Goal: Check status: Check status

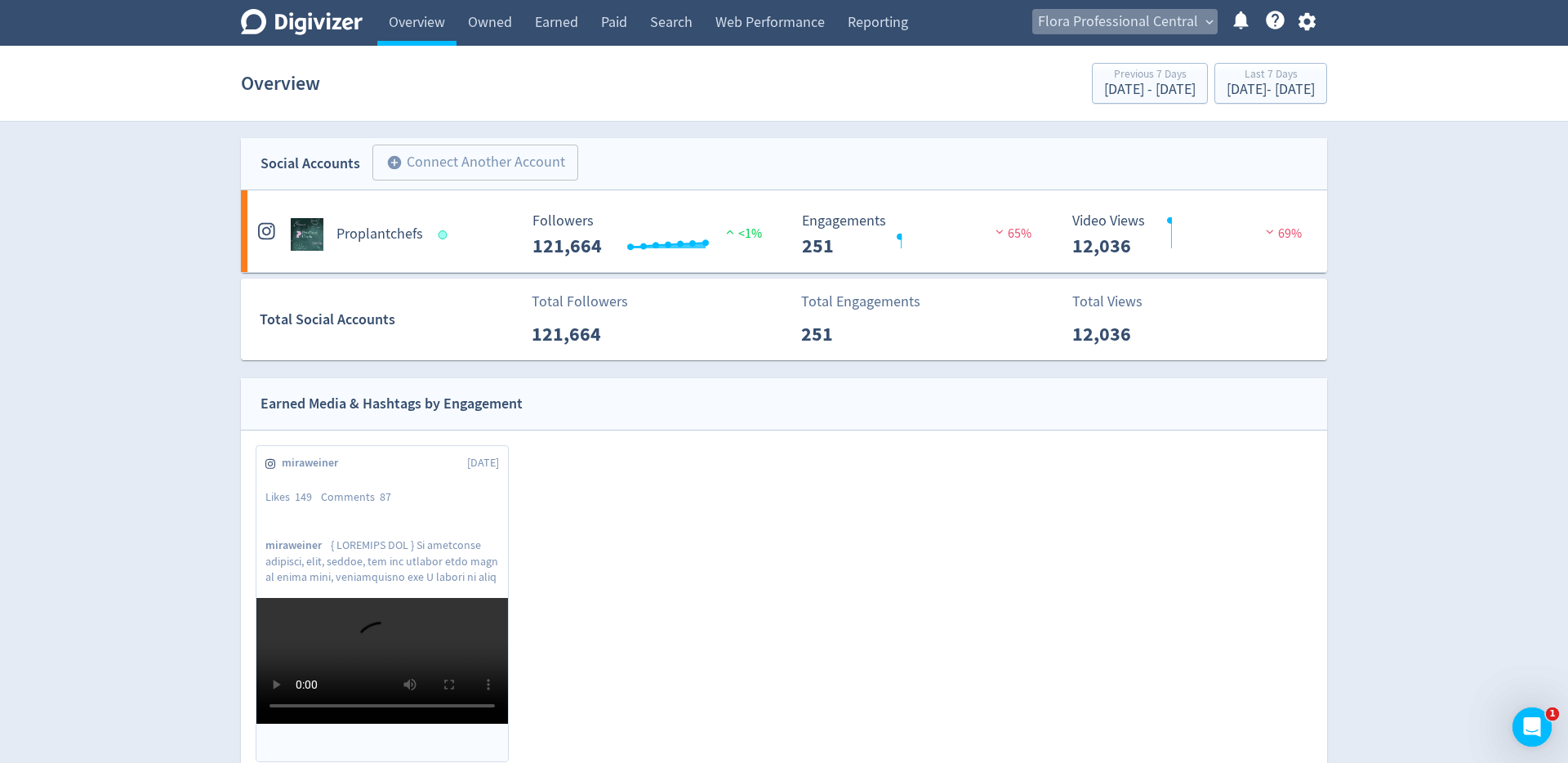
click at [1135, 22] on span "Flora Professional Central" at bounding box center [1119, 23] width 160 height 26
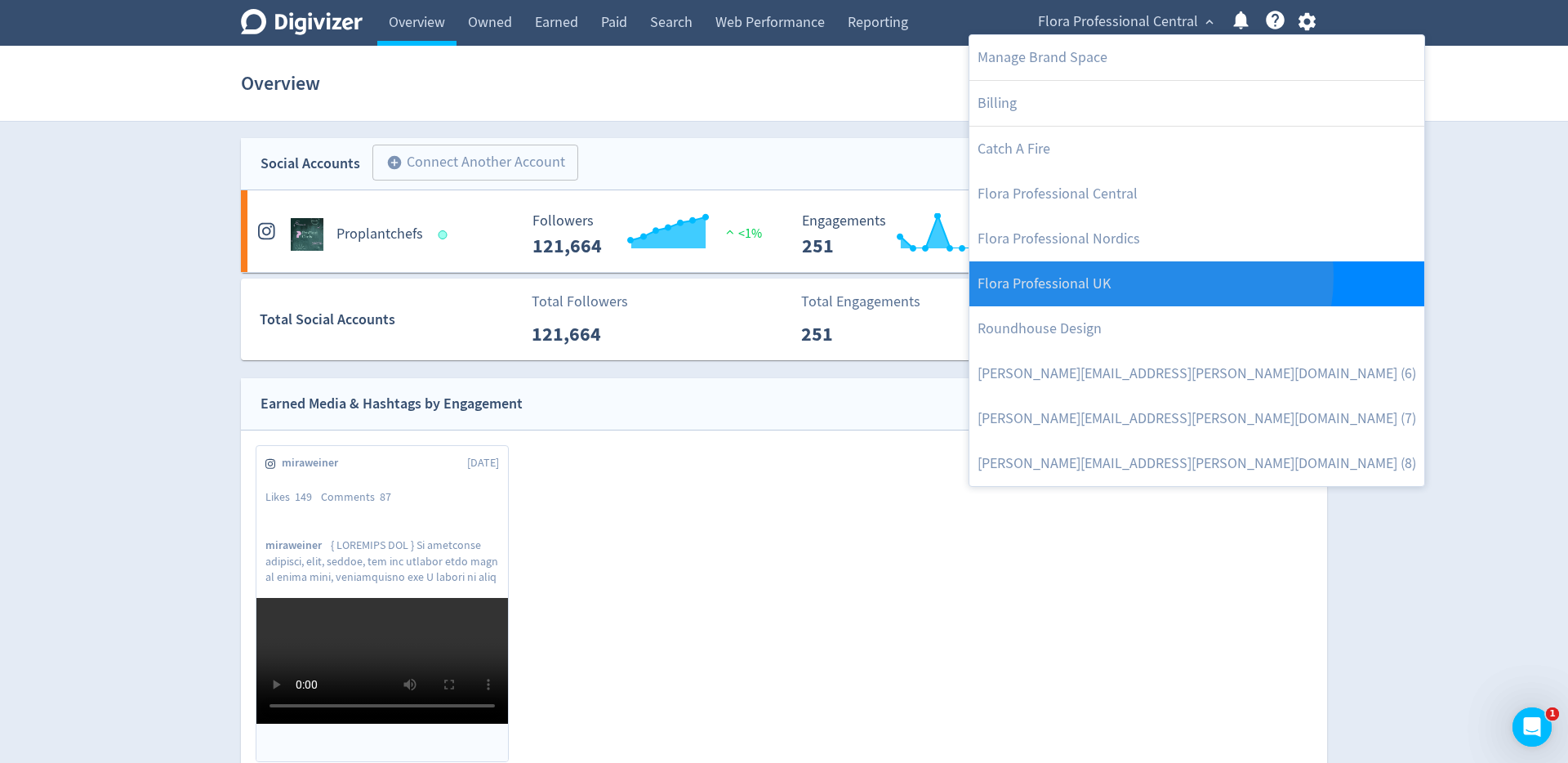
click at [1151, 278] on link "Flora Professional UK" at bounding box center [1197, 284] width 455 height 45
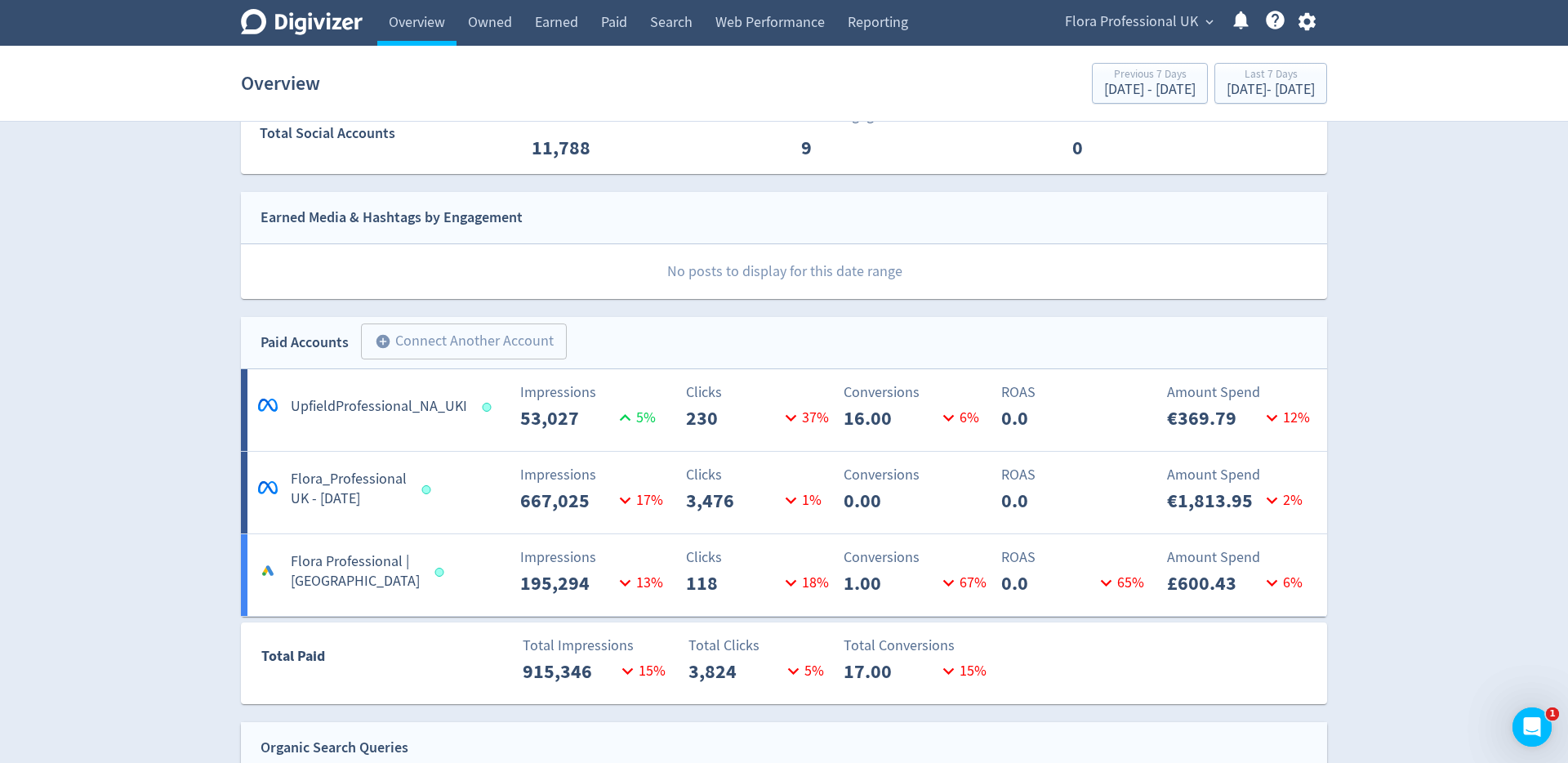
scroll to position [460, 0]
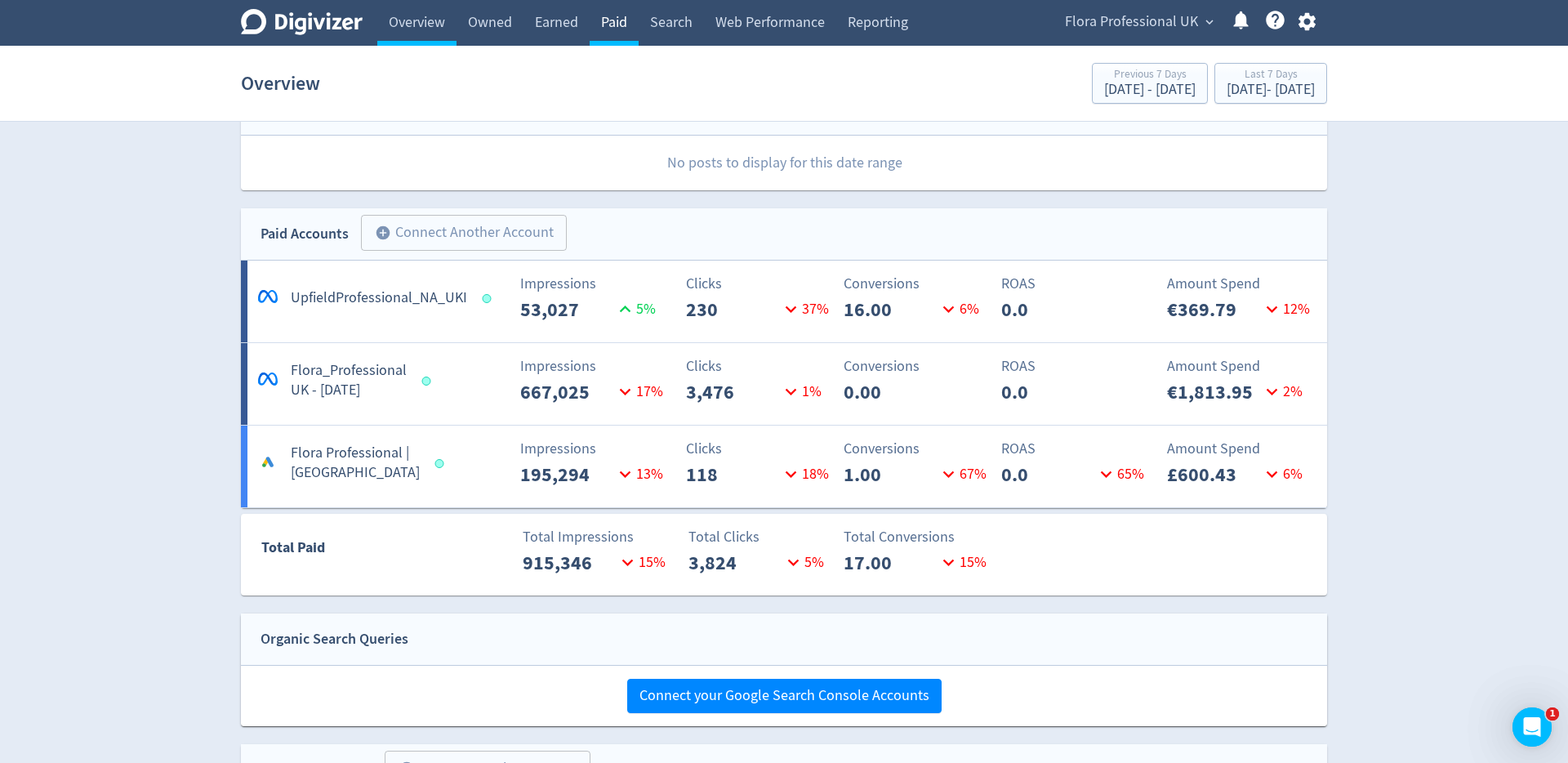
click at [608, 25] on link "Paid" at bounding box center [614, 23] width 49 height 46
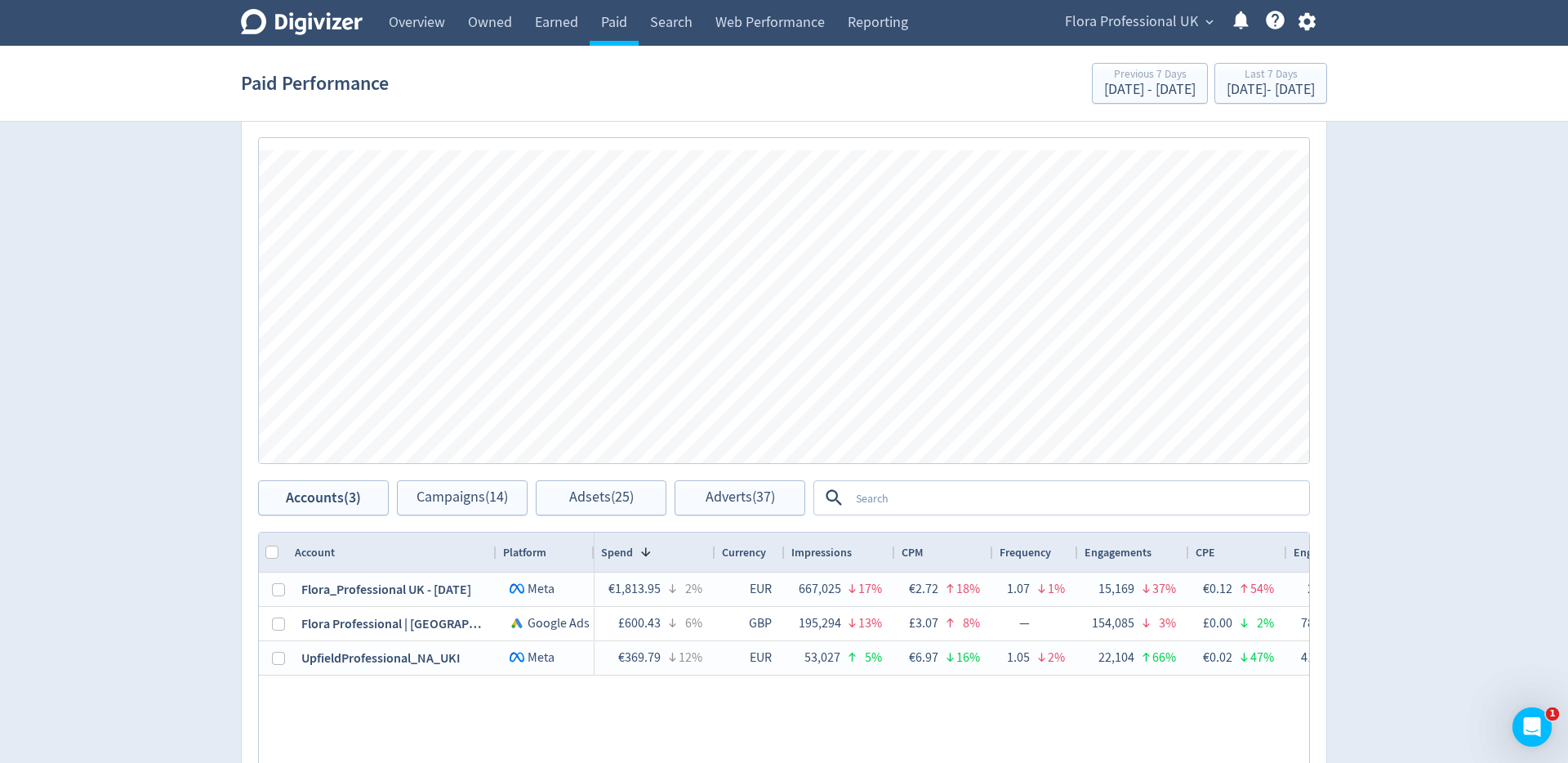
scroll to position [733, 0]
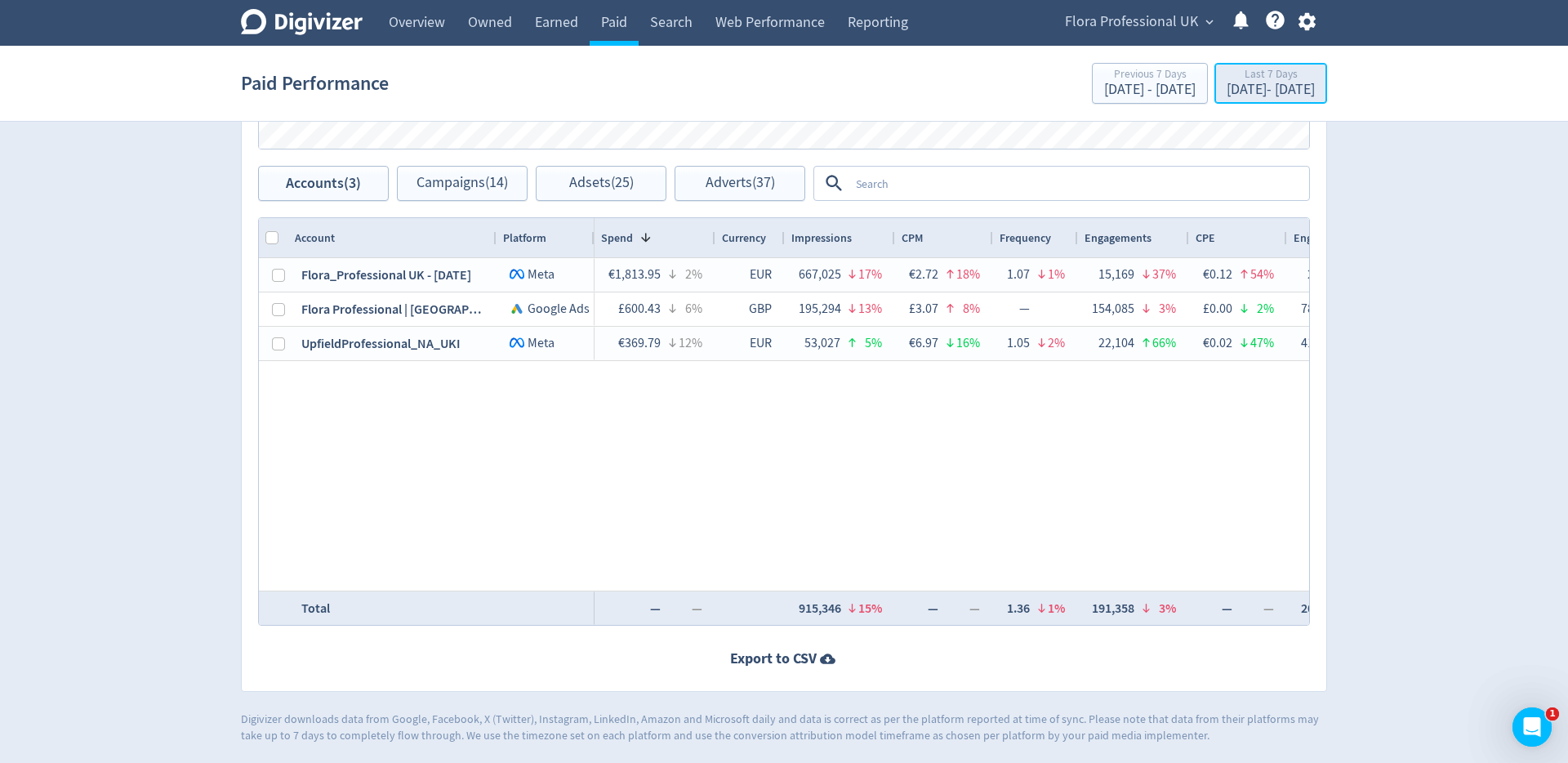
click at [1227, 69] on div "Last 7 Days" at bounding box center [1271, 75] width 89 height 14
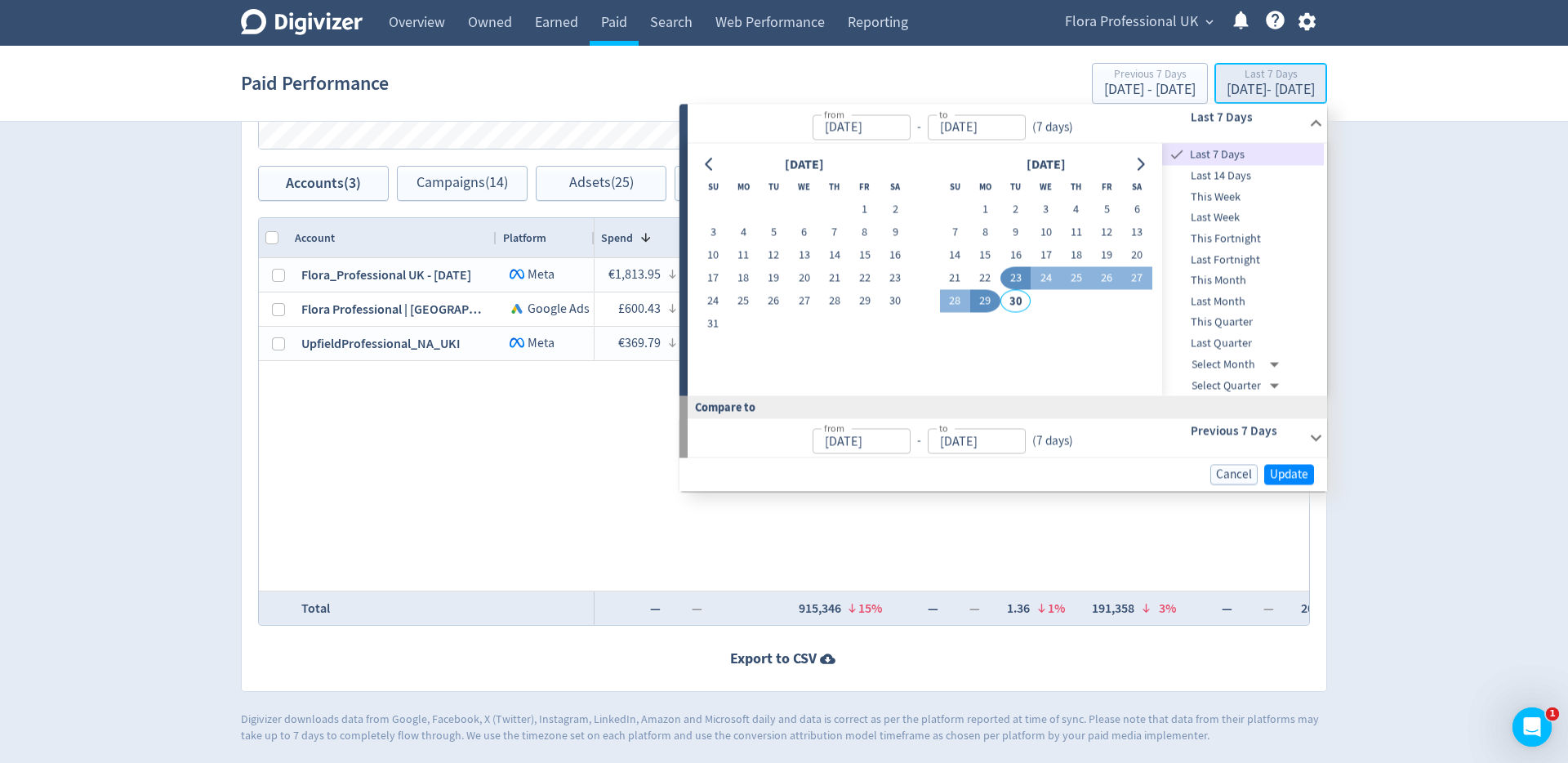
type input "[DATE]"
click at [988, 207] on button "1" at bounding box center [986, 210] width 30 height 23
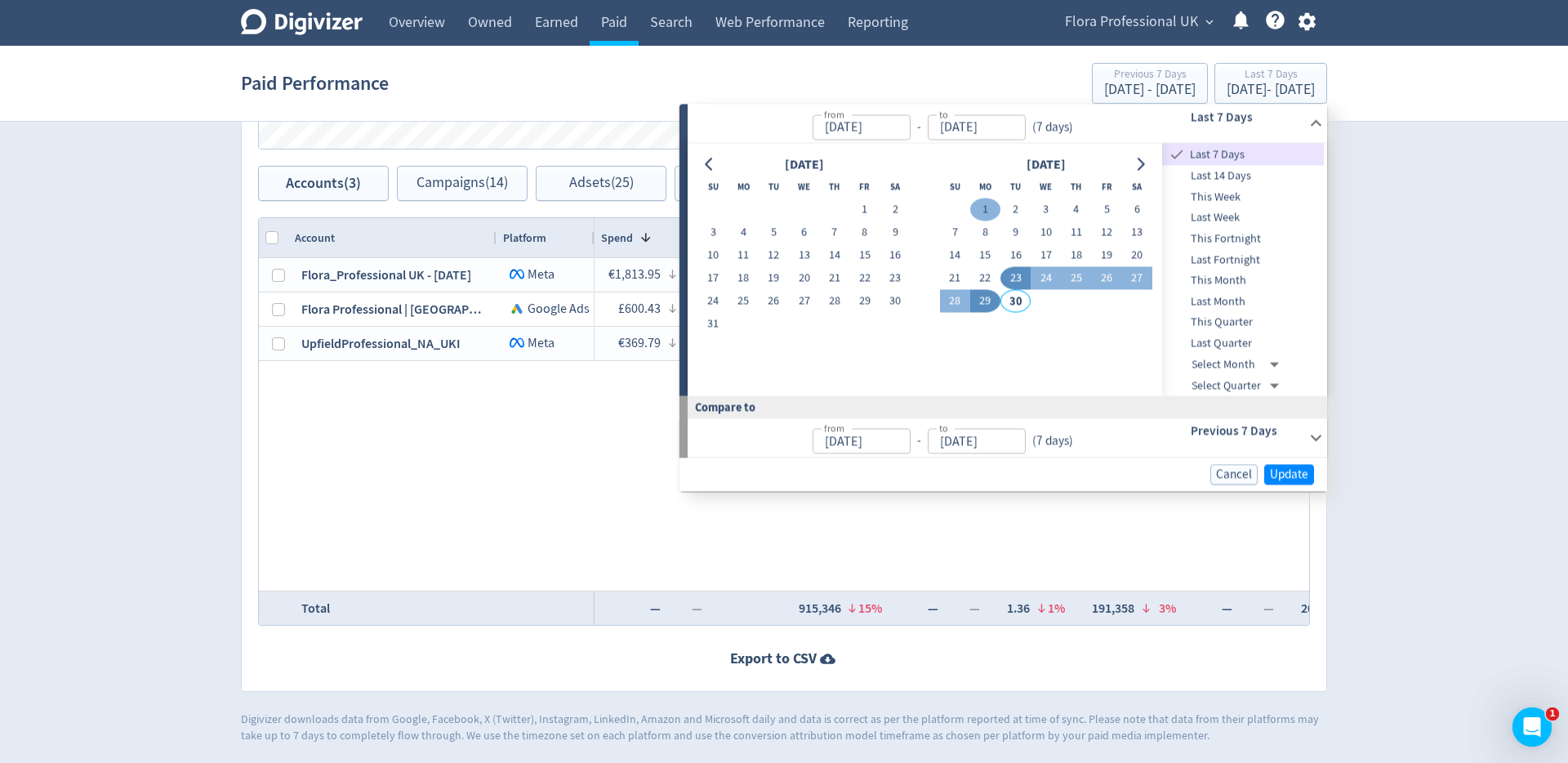
type input "[DATE]"
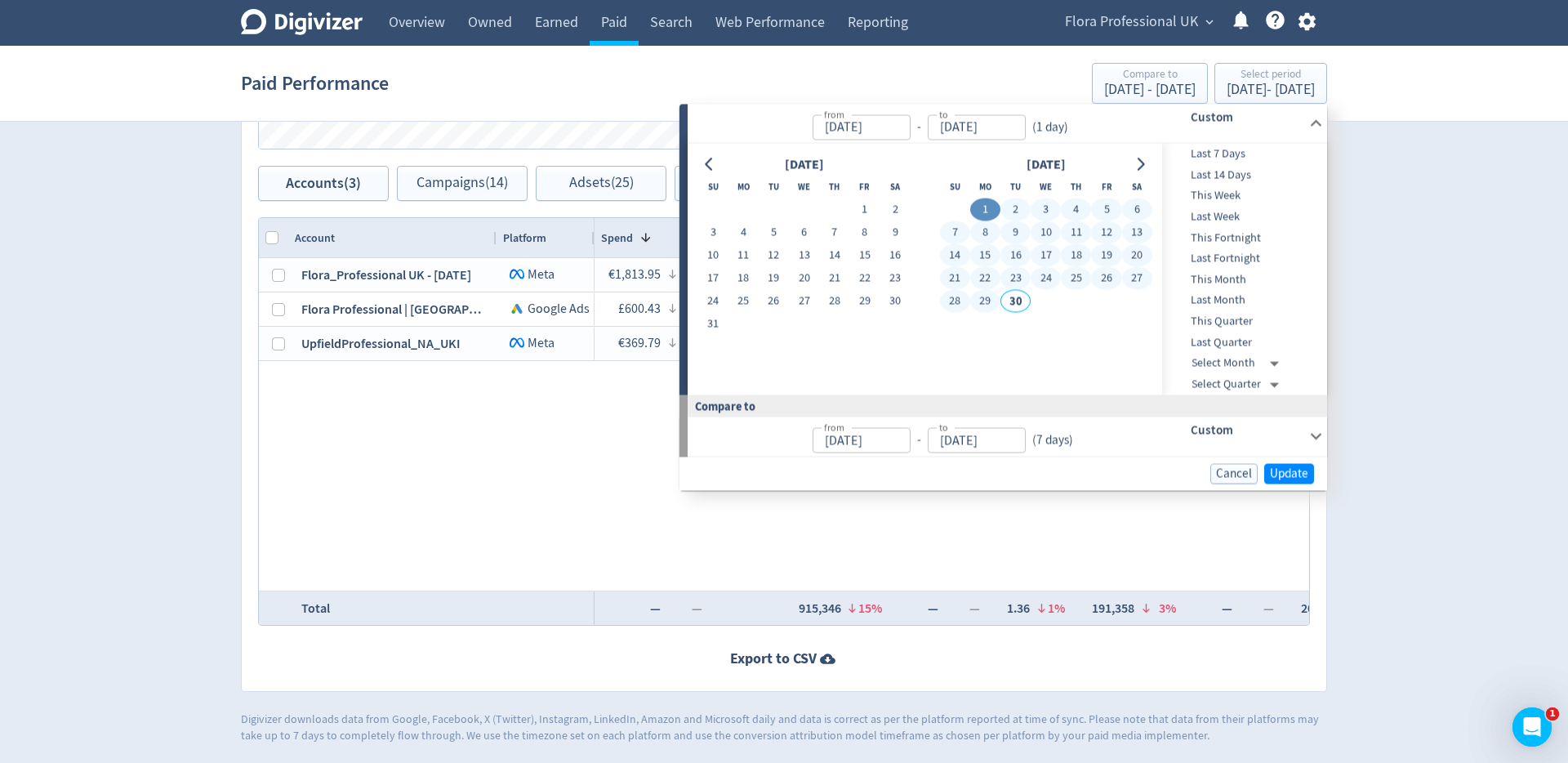
click at [988, 310] on button "29" at bounding box center [986, 301] width 30 height 23
type input "[DATE]"
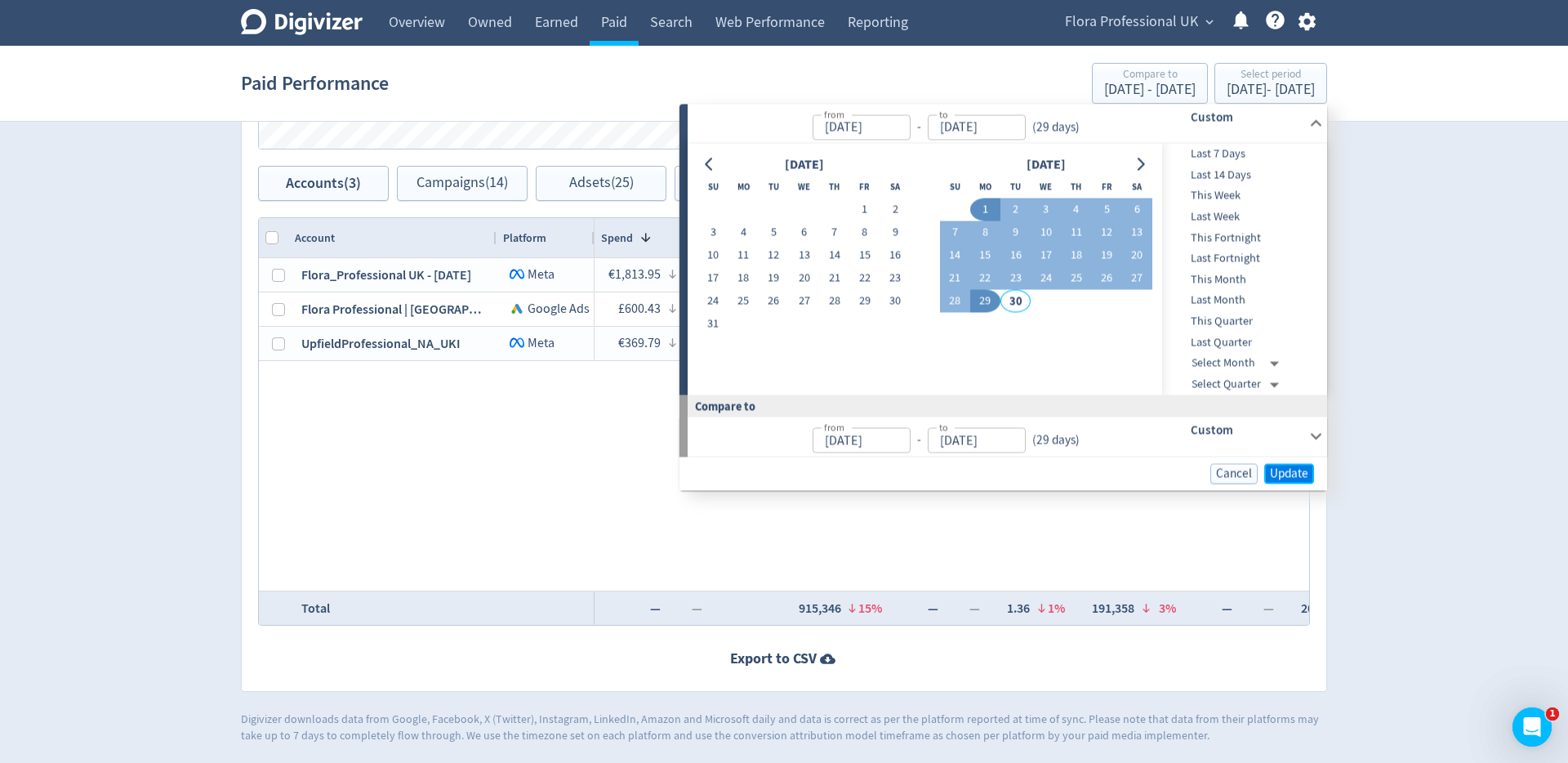
click at [1286, 469] on span "Update" at bounding box center [1289, 473] width 39 height 12
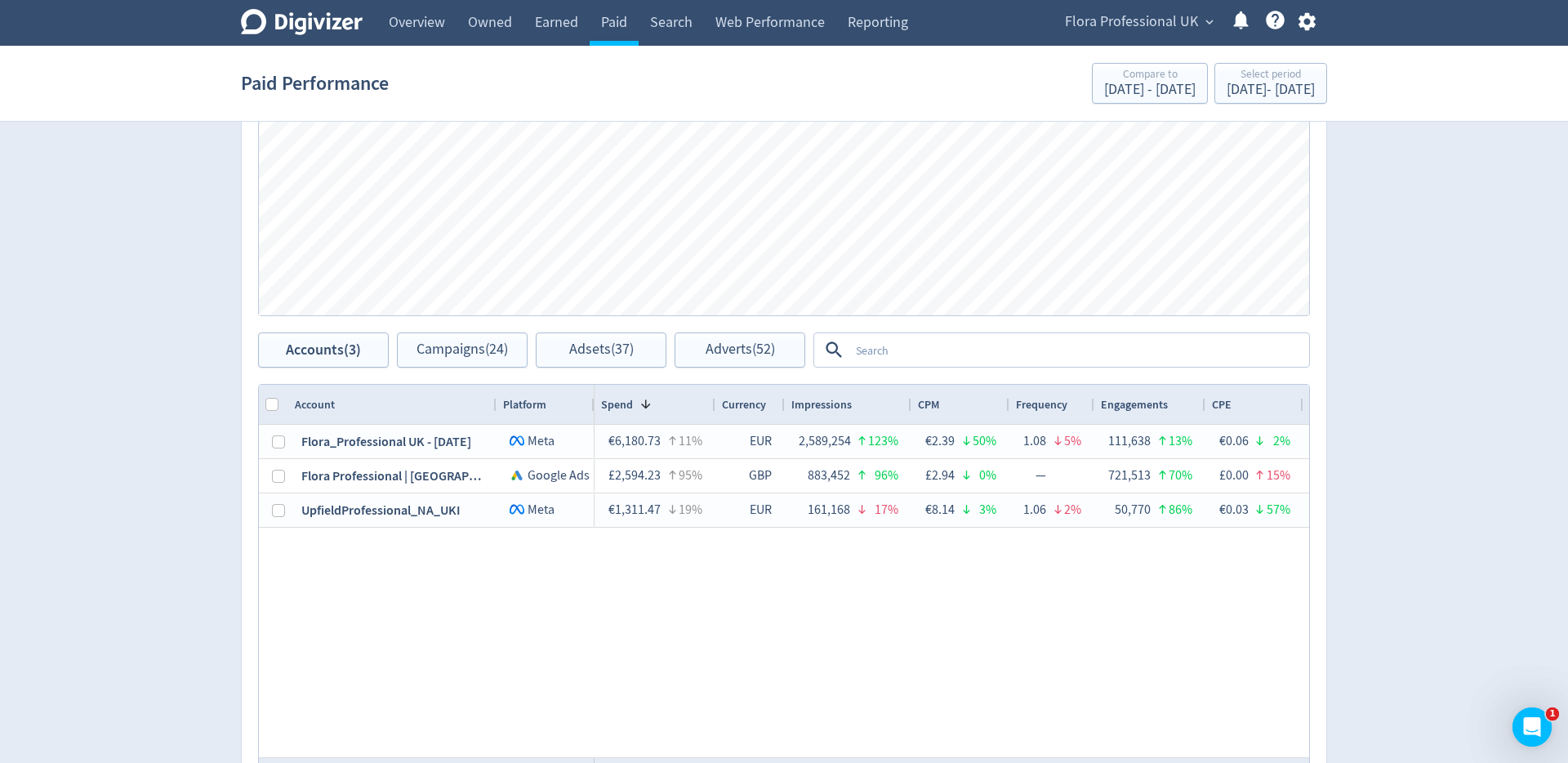
scroll to position [567, 0]
click at [918, 355] on textarea at bounding box center [1079, 349] width 458 height 30
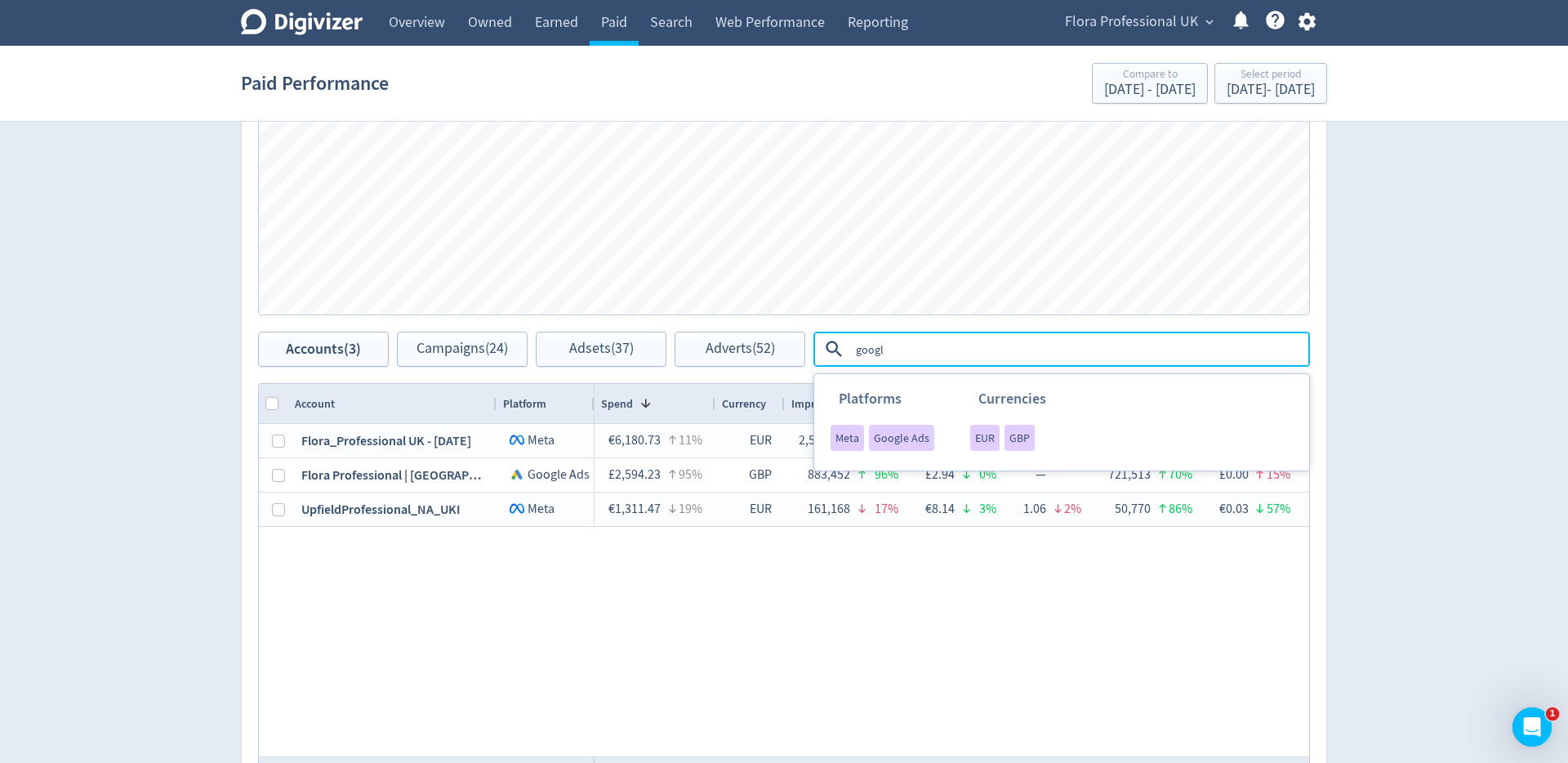
type textarea "google"
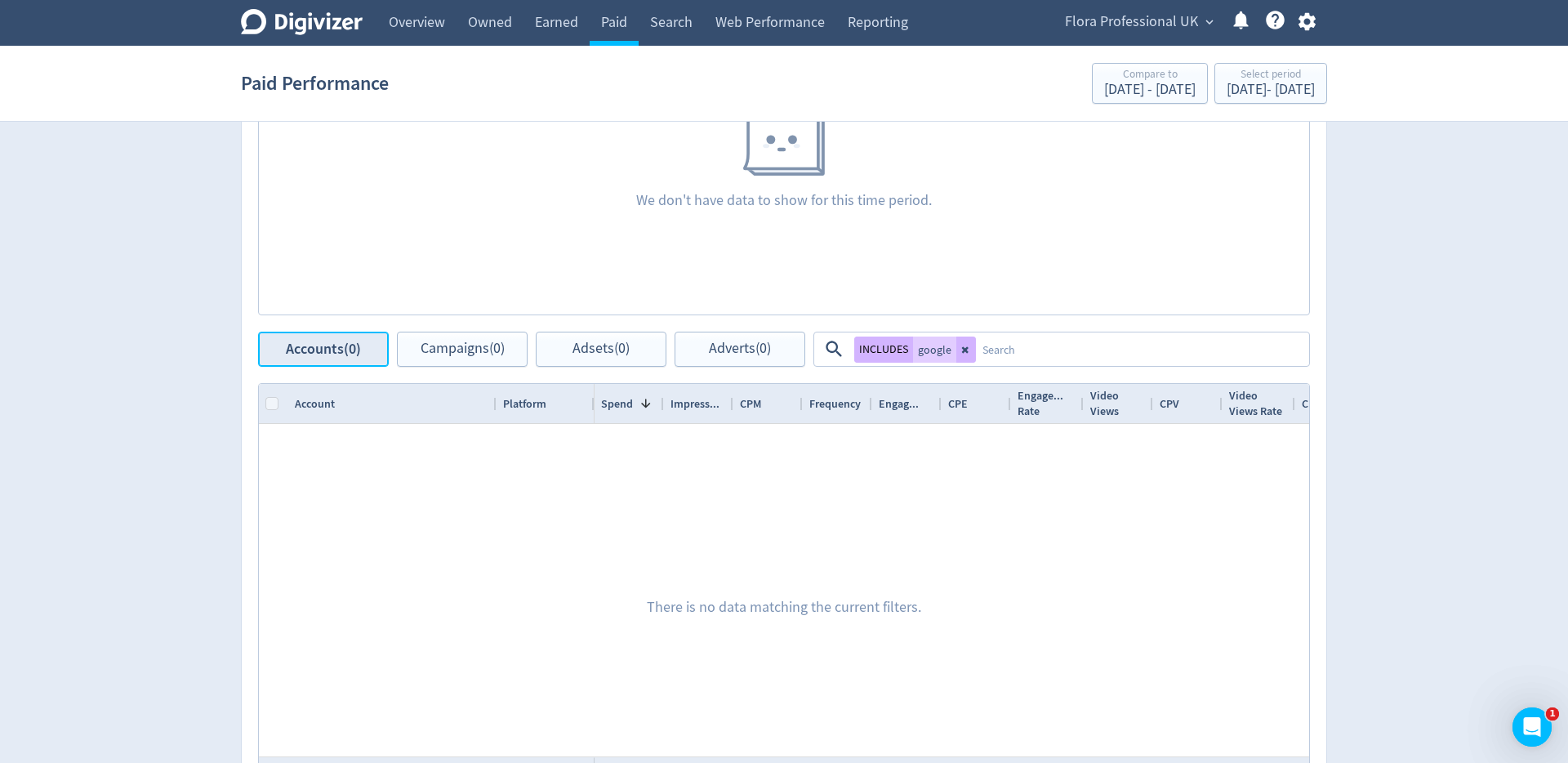
click at [343, 354] on span "Accounts (0)" at bounding box center [323, 349] width 75 height 15
click at [428, 350] on span "Campaigns (0)" at bounding box center [462, 349] width 84 height 15
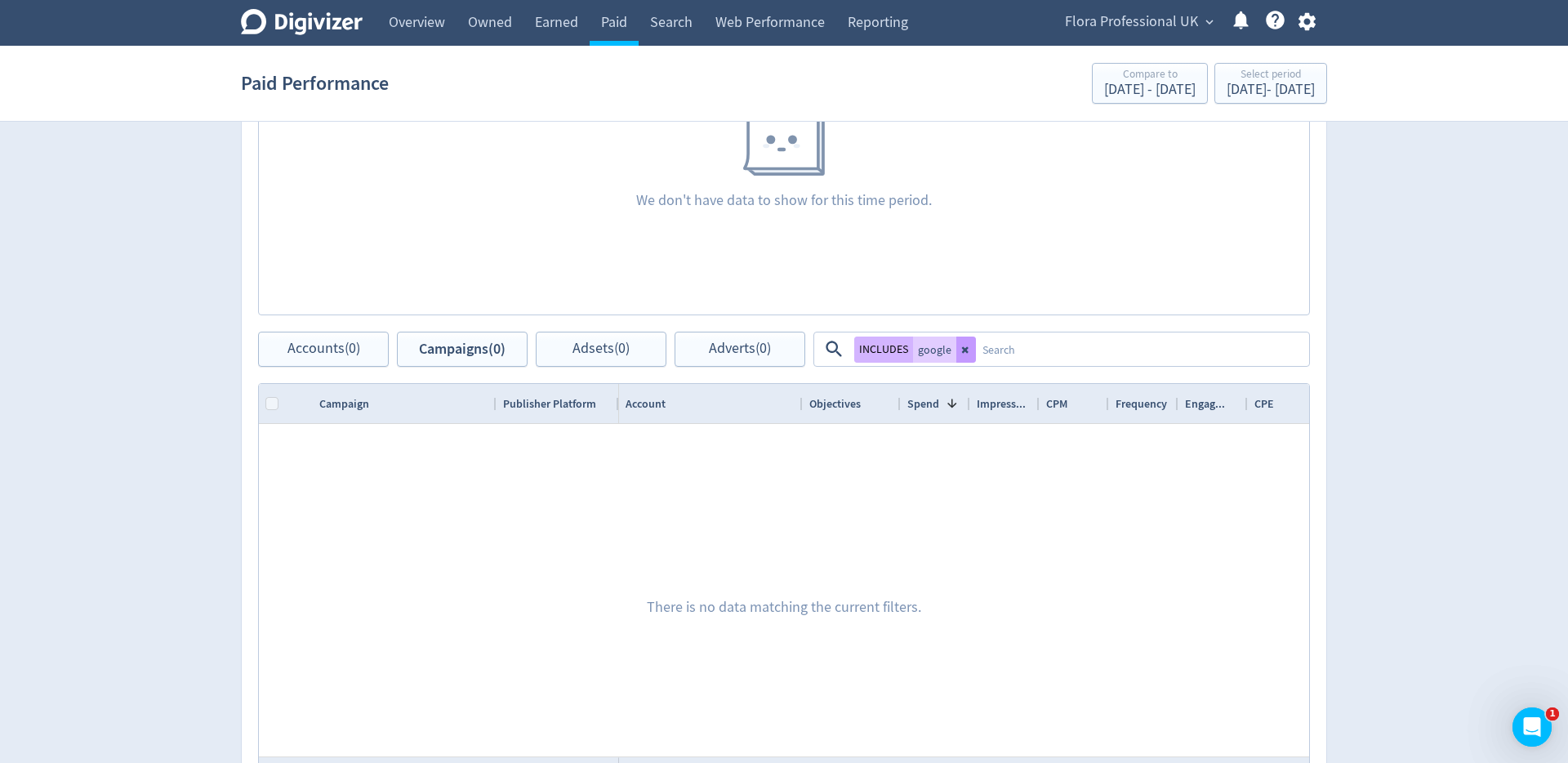
click at [963, 354] on button at bounding box center [966, 349] width 20 height 26
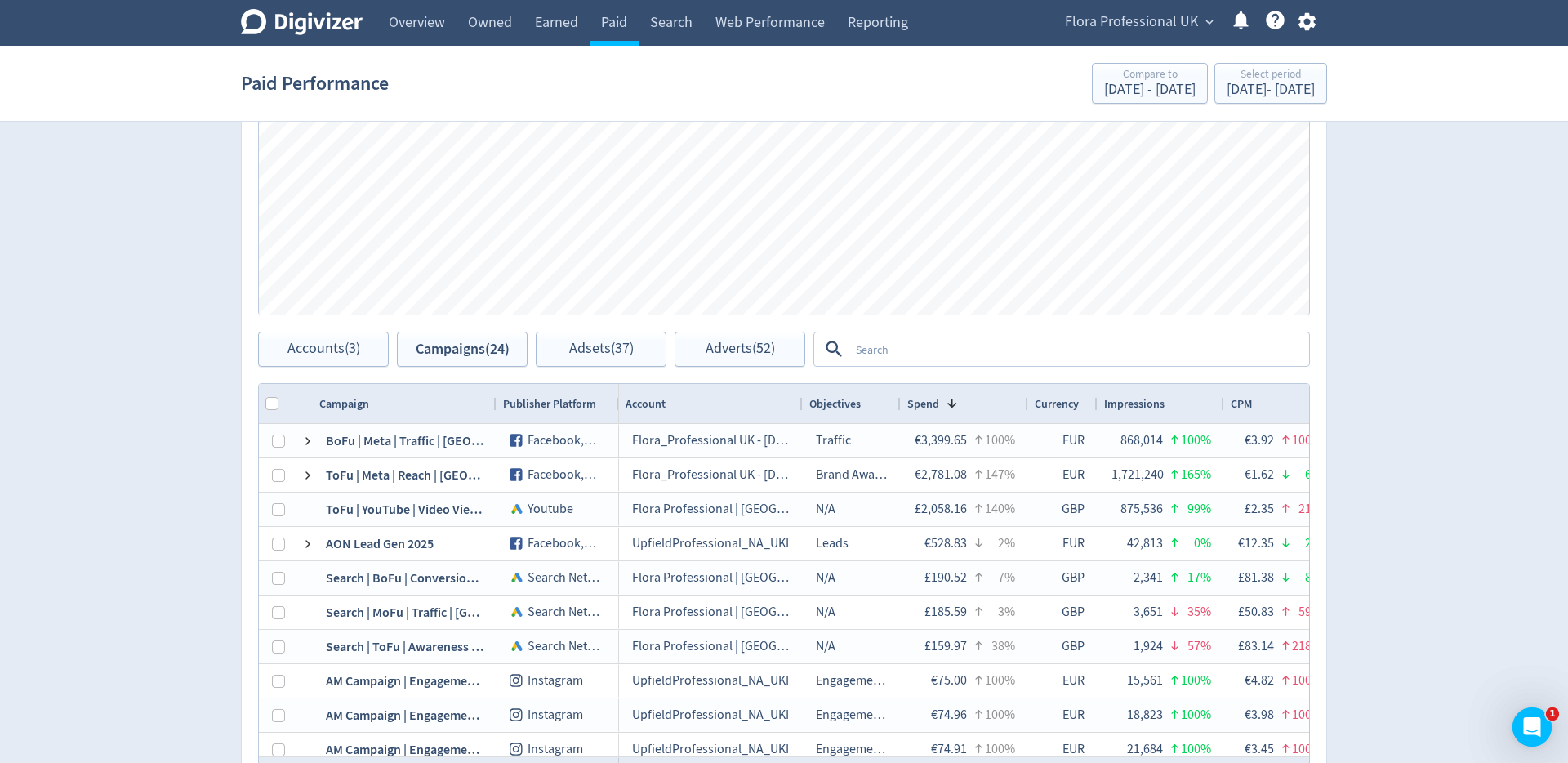
click at [927, 349] on textarea at bounding box center [1079, 349] width 458 height 30
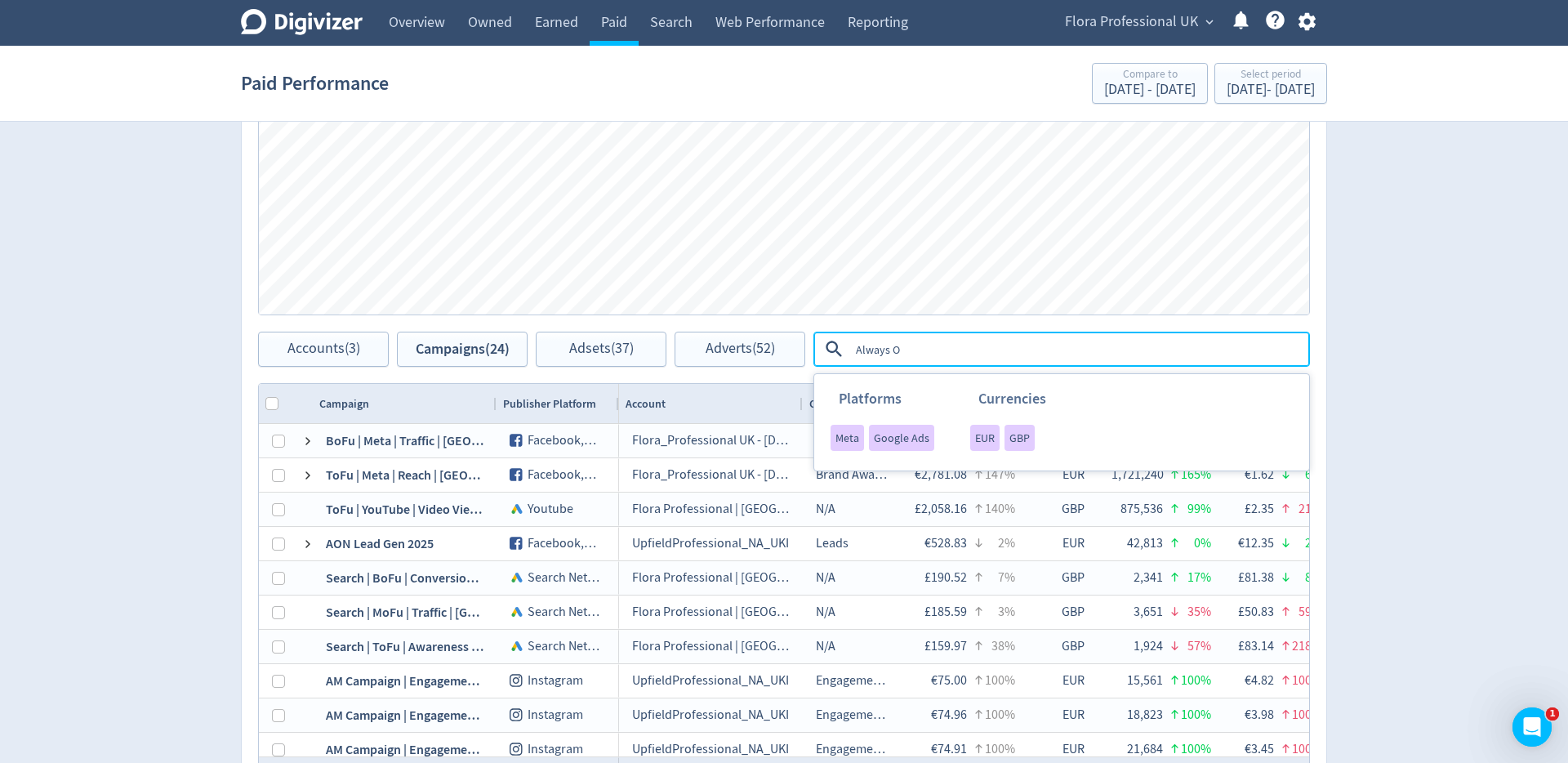
type textarea "Always On"
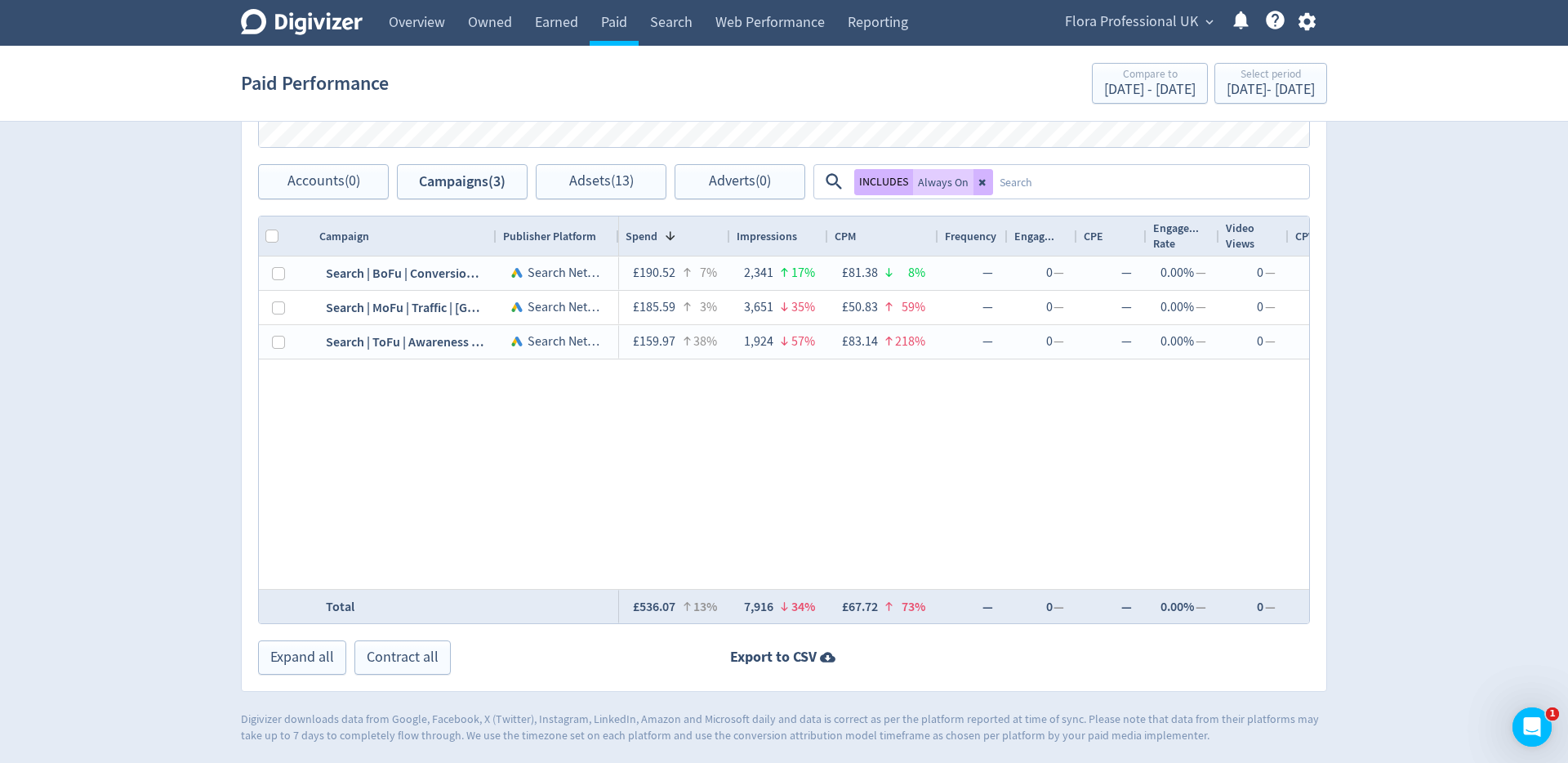
click at [1388, 408] on div "Digivizer Logo [PERSON_NAME] Logo Overview Owned Earned Paid Search Web Perform…" at bounding box center [784, 5] width 1568 height 1478
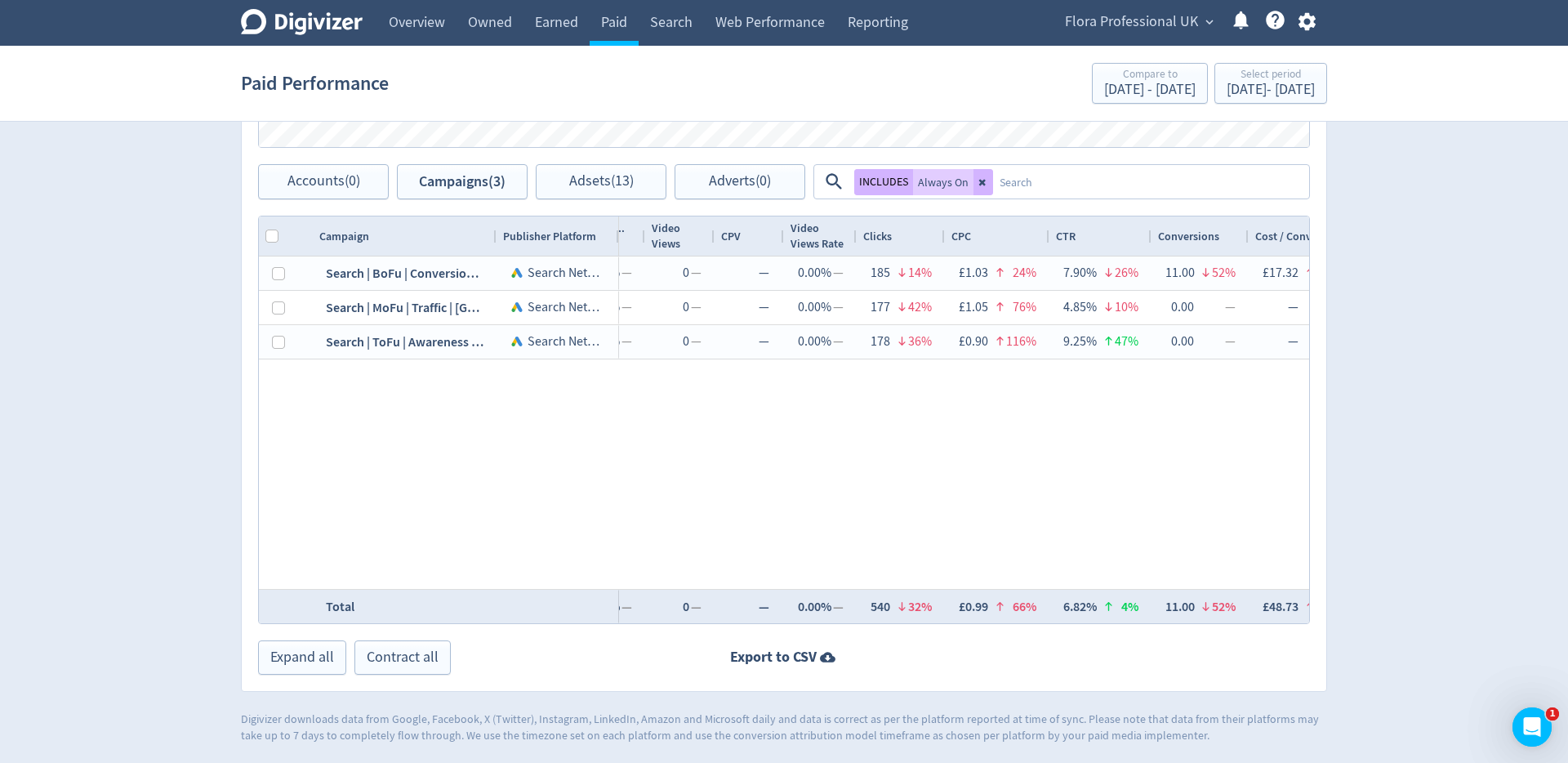
click at [1348, 374] on div "Digivizer Logo [PERSON_NAME] Logo Overview Owned Earned Paid Search Web Perform…" at bounding box center [784, 5] width 1568 height 1478
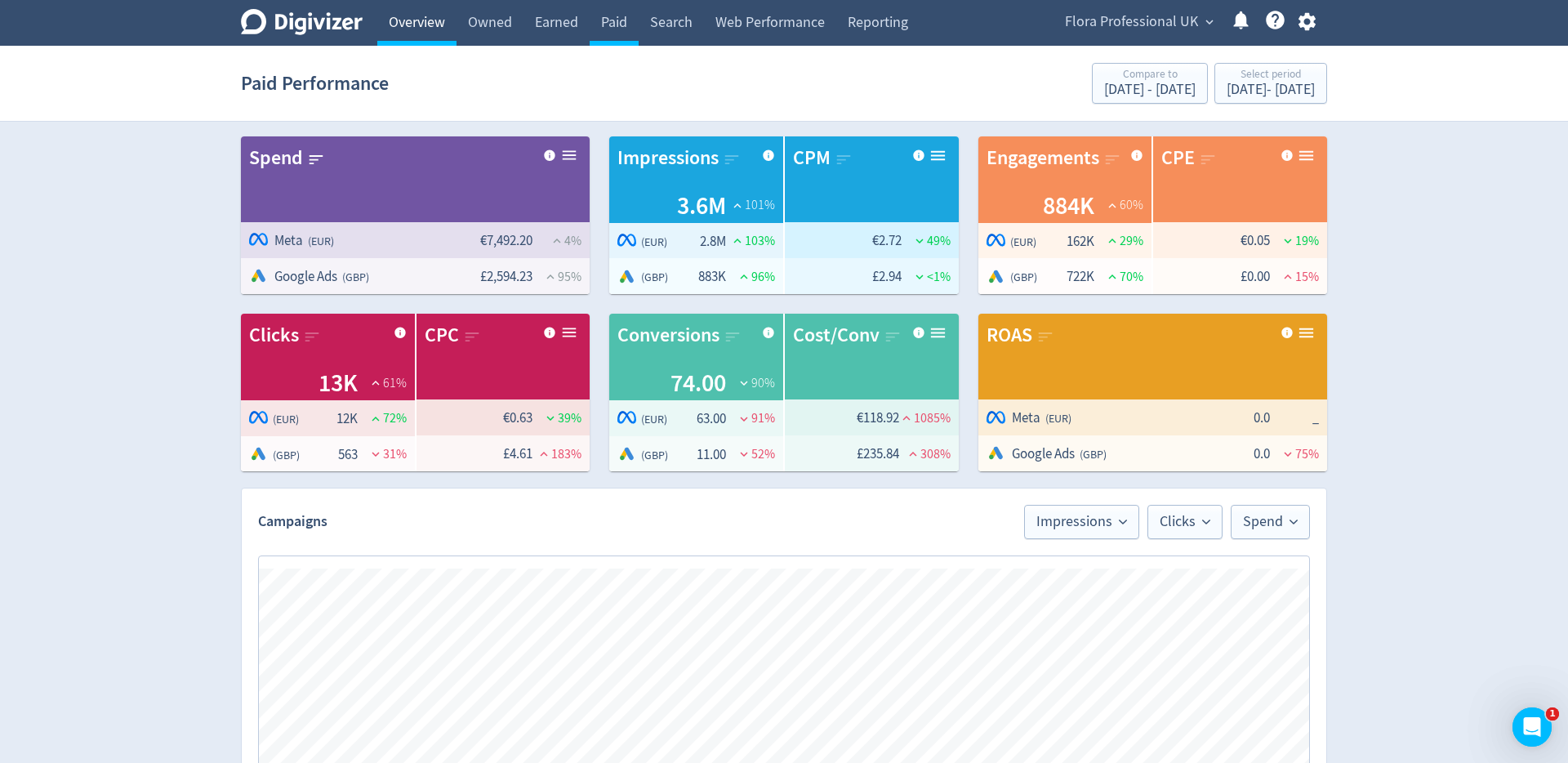
click at [423, 21] on link "Overview" at bounding box center [417, 23] width 79 height 46
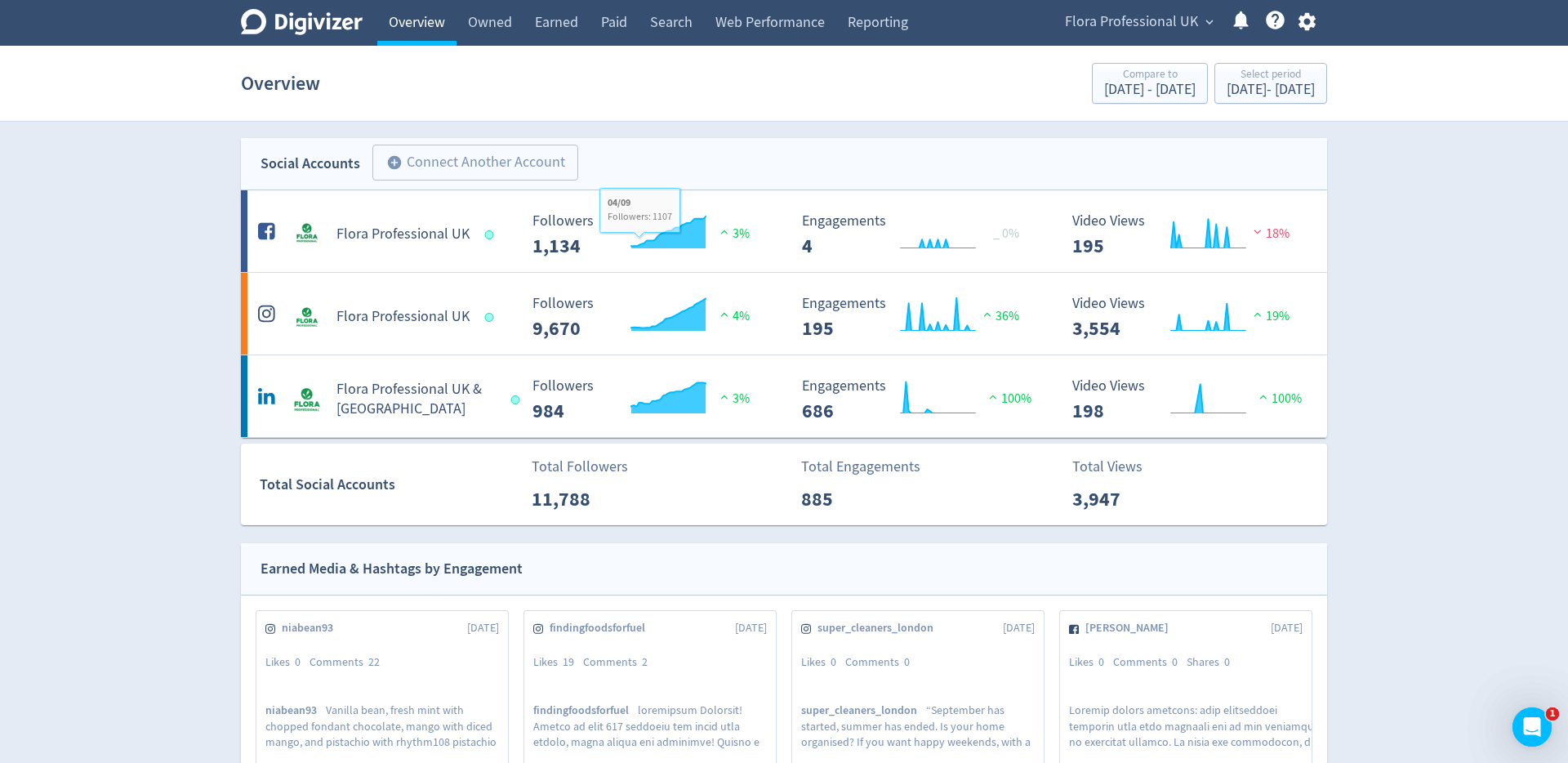
click at [406, 27] on link "Overview" at bounding box center [417, 23] width 79 height 46
click at [328, 22] on icon at bounding box center [302, 23] width 122 height 26
click at [626, 17] on link "Paid" at bounding box center [614, 23] width 49 height 46
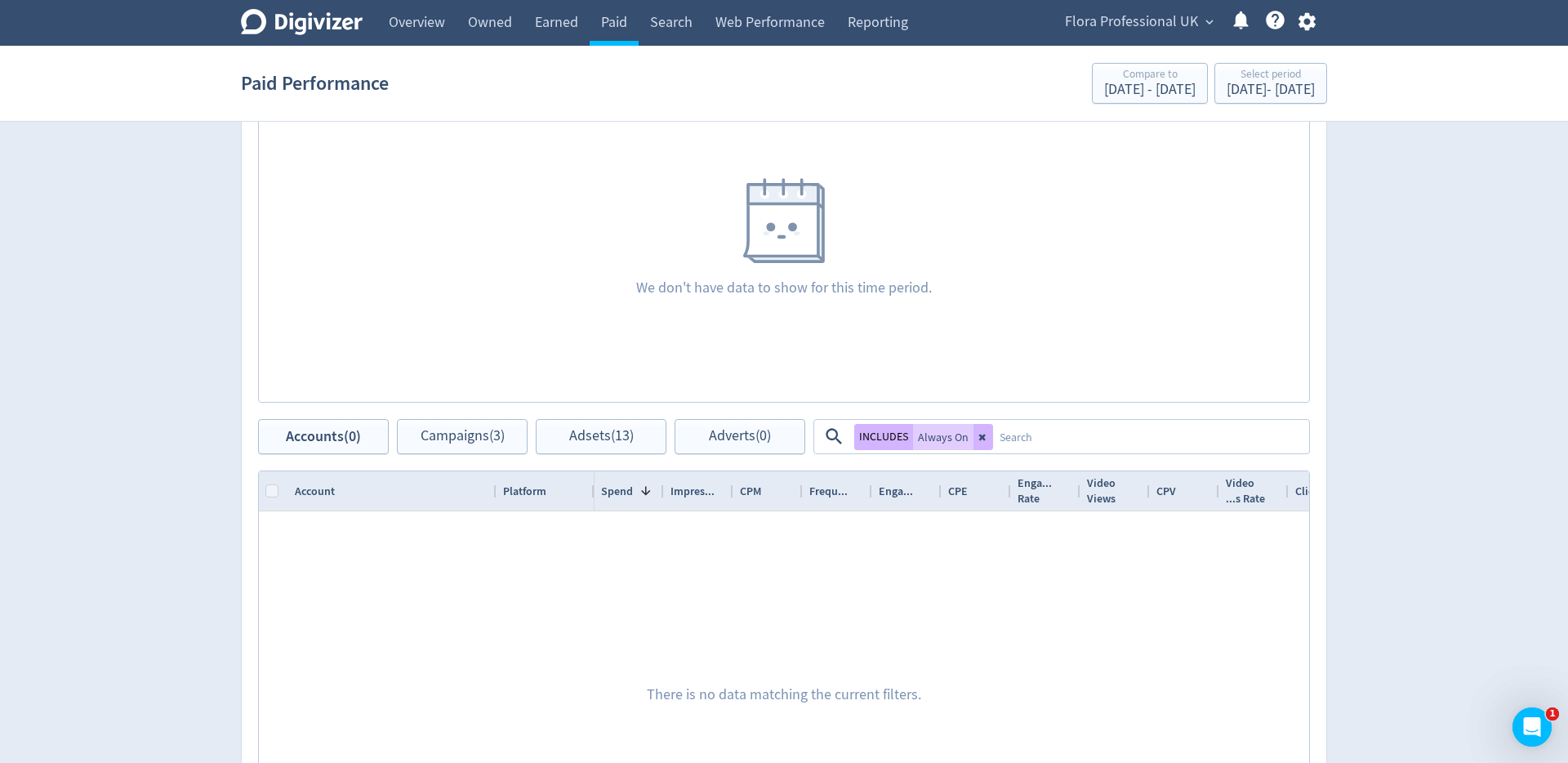
scroll to position [485, 0]
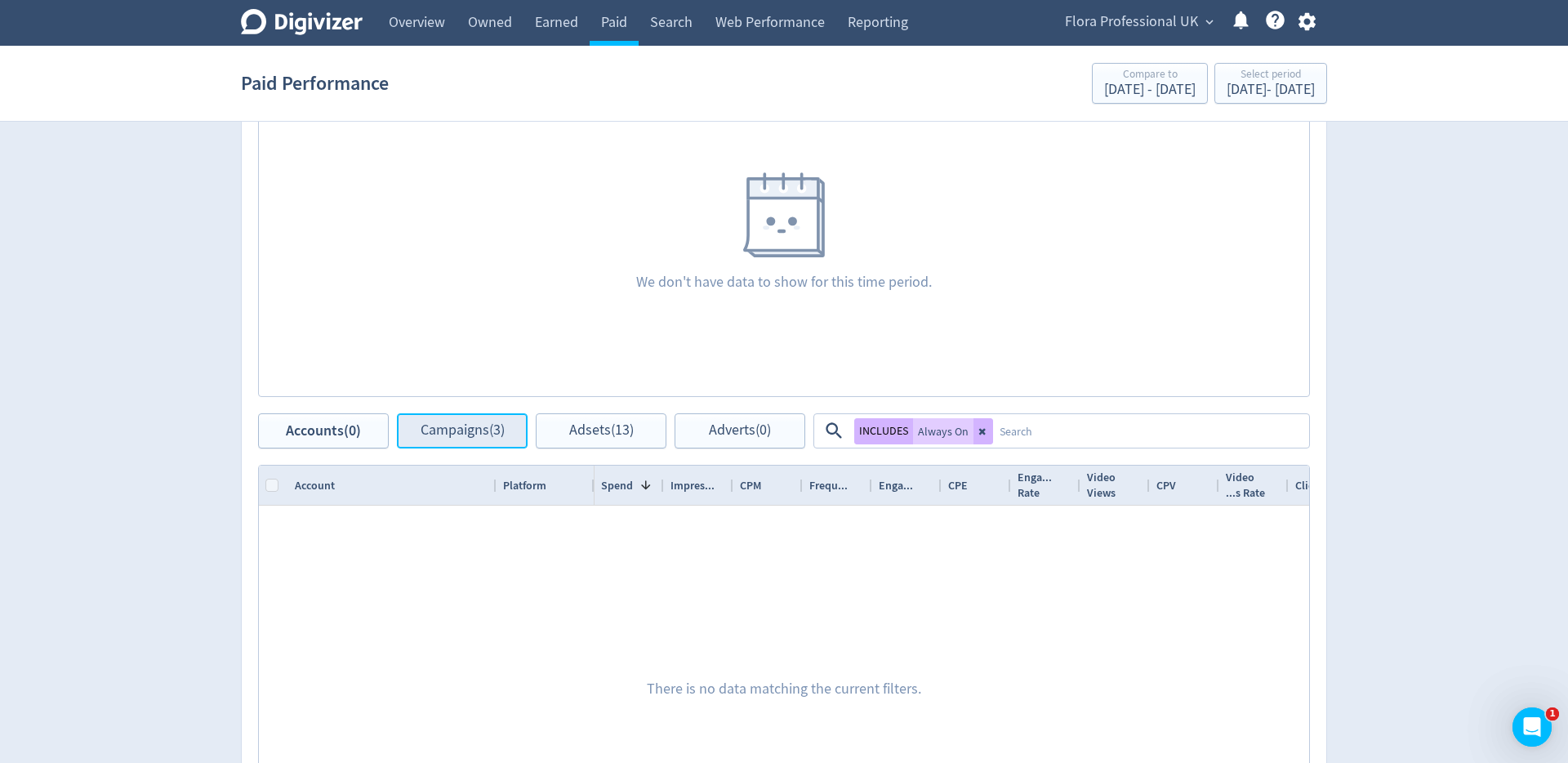
click at [471, 446] on button "Campaigns (3)" at bounding box center [462, 430] width 131 height 35
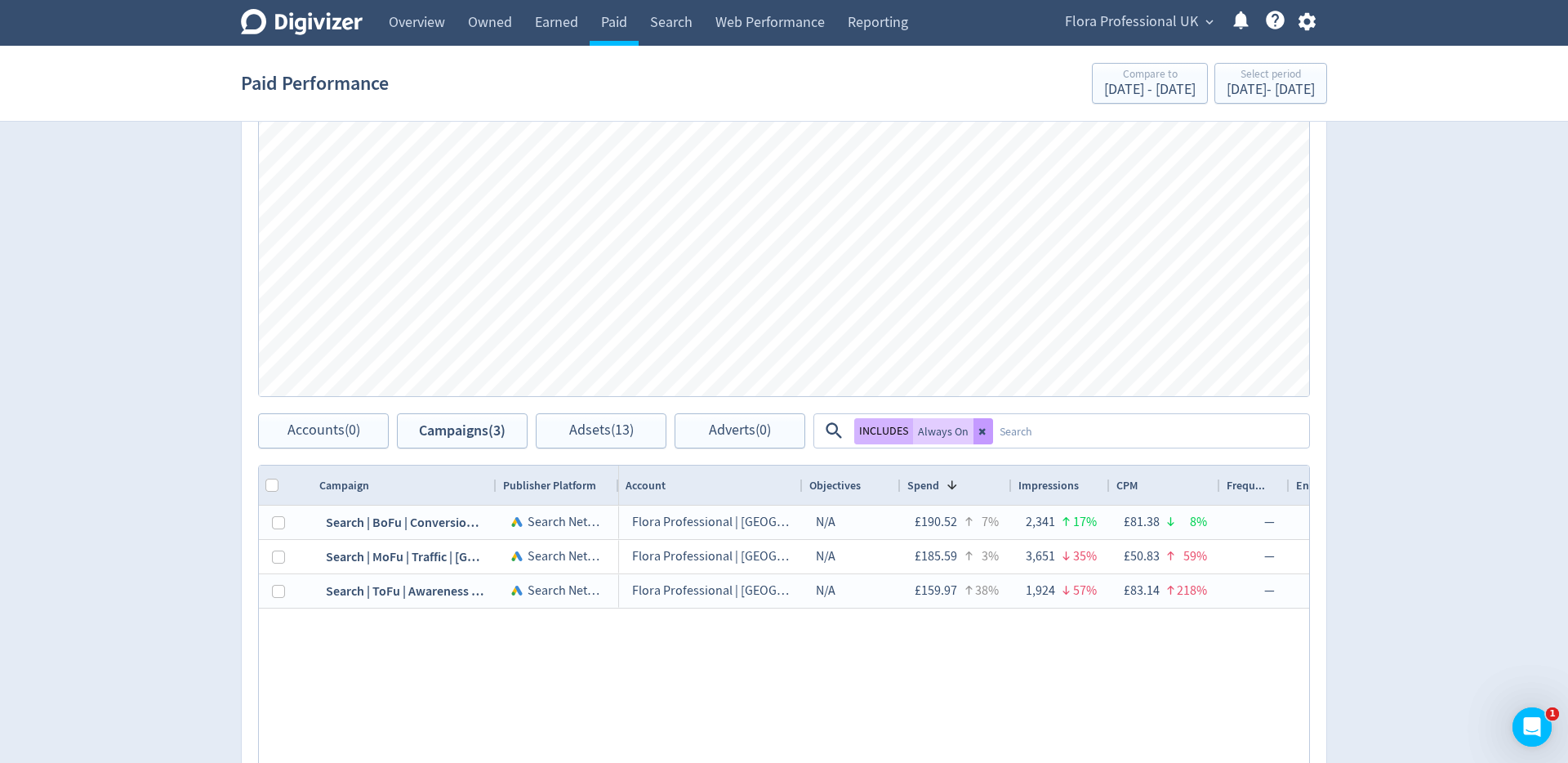
click at [985, 434] on icon at bounding box center [984, 431] width 9 height 9
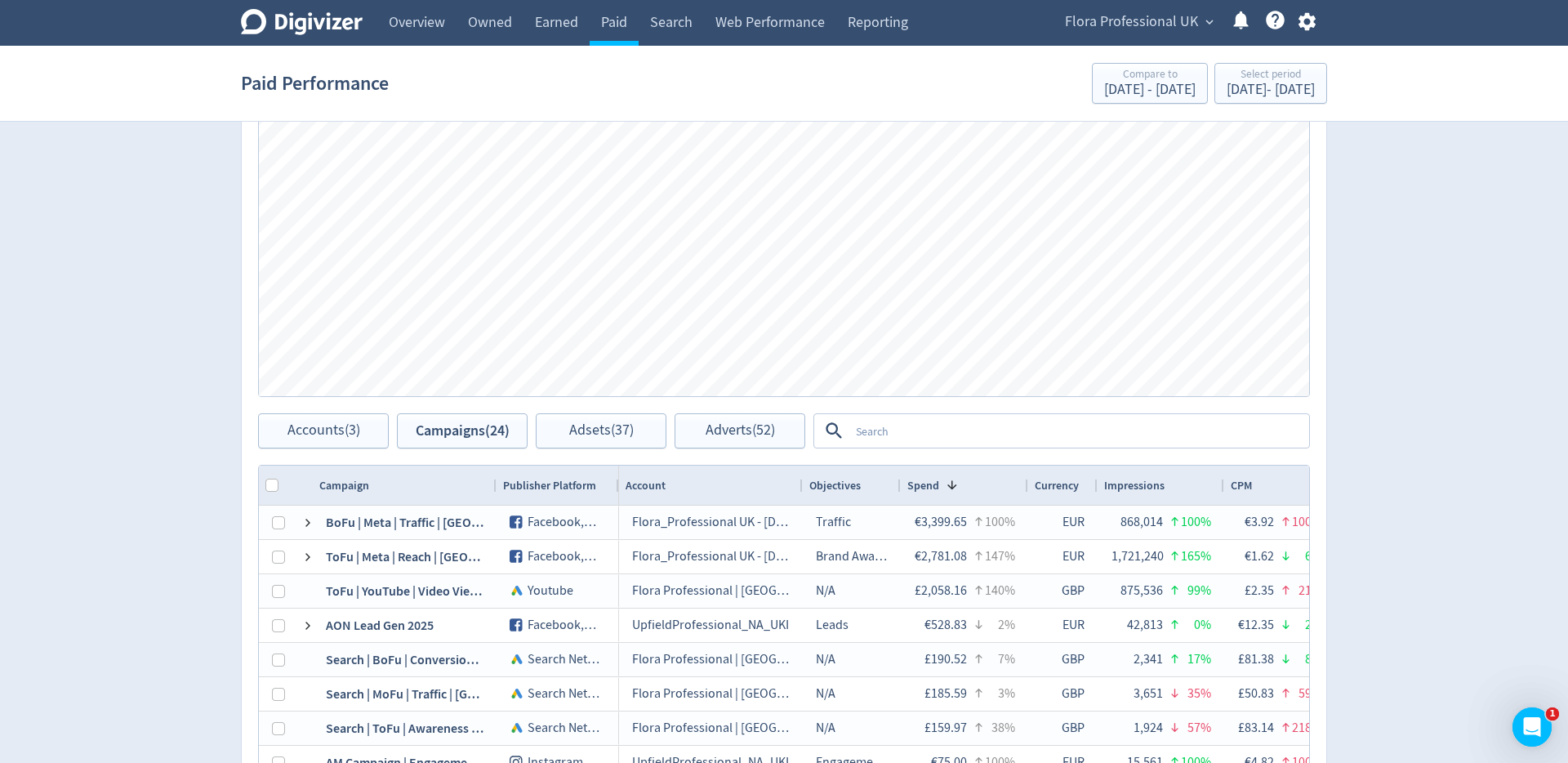
click at [938, 433] on textarea at bounding box center [1079, 430] width 458 height 30
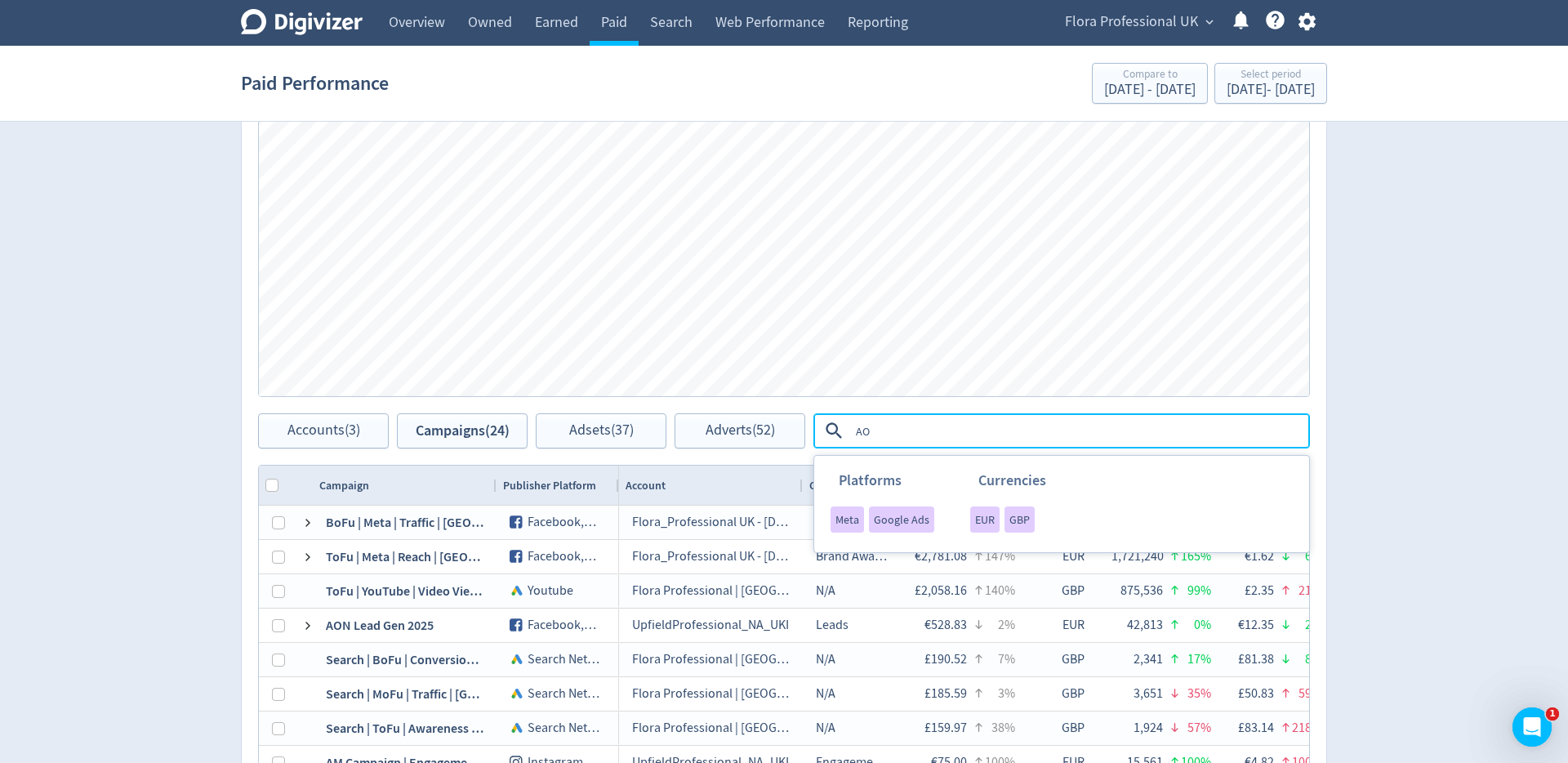
type textarea "AON"
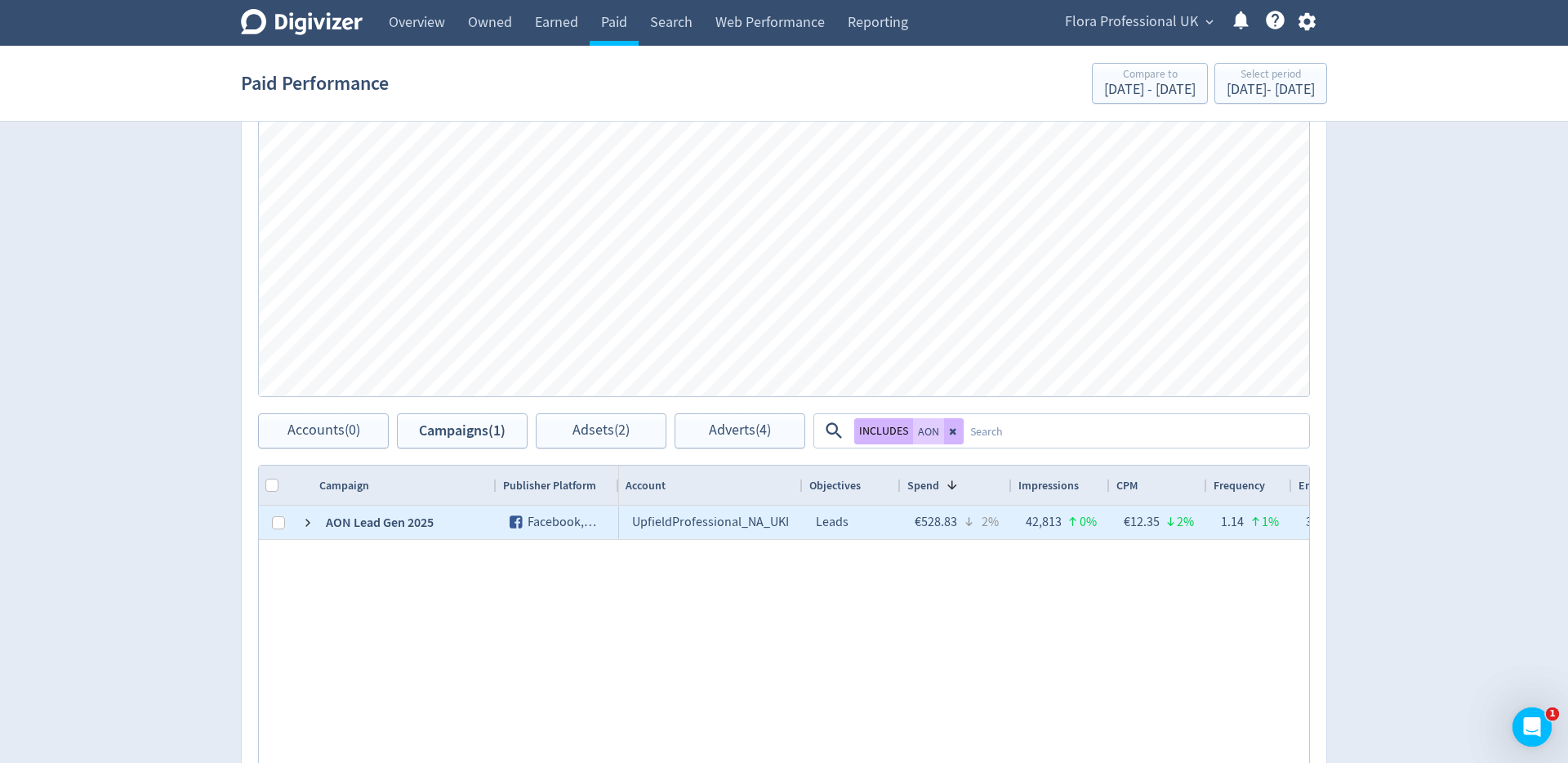
drag, startPoint x: 438, startPoint y: 530, endPoint x: 340, endPoint y: 528, distance: 98.0
click at [339, 528] on div "AON Lead Gen 2025" at bounding box center [404, 523] width 184 height 34
click at [375, 520] on div "AON Lead Gen 2025" at bounding box center [404, 523] width 184 height 34
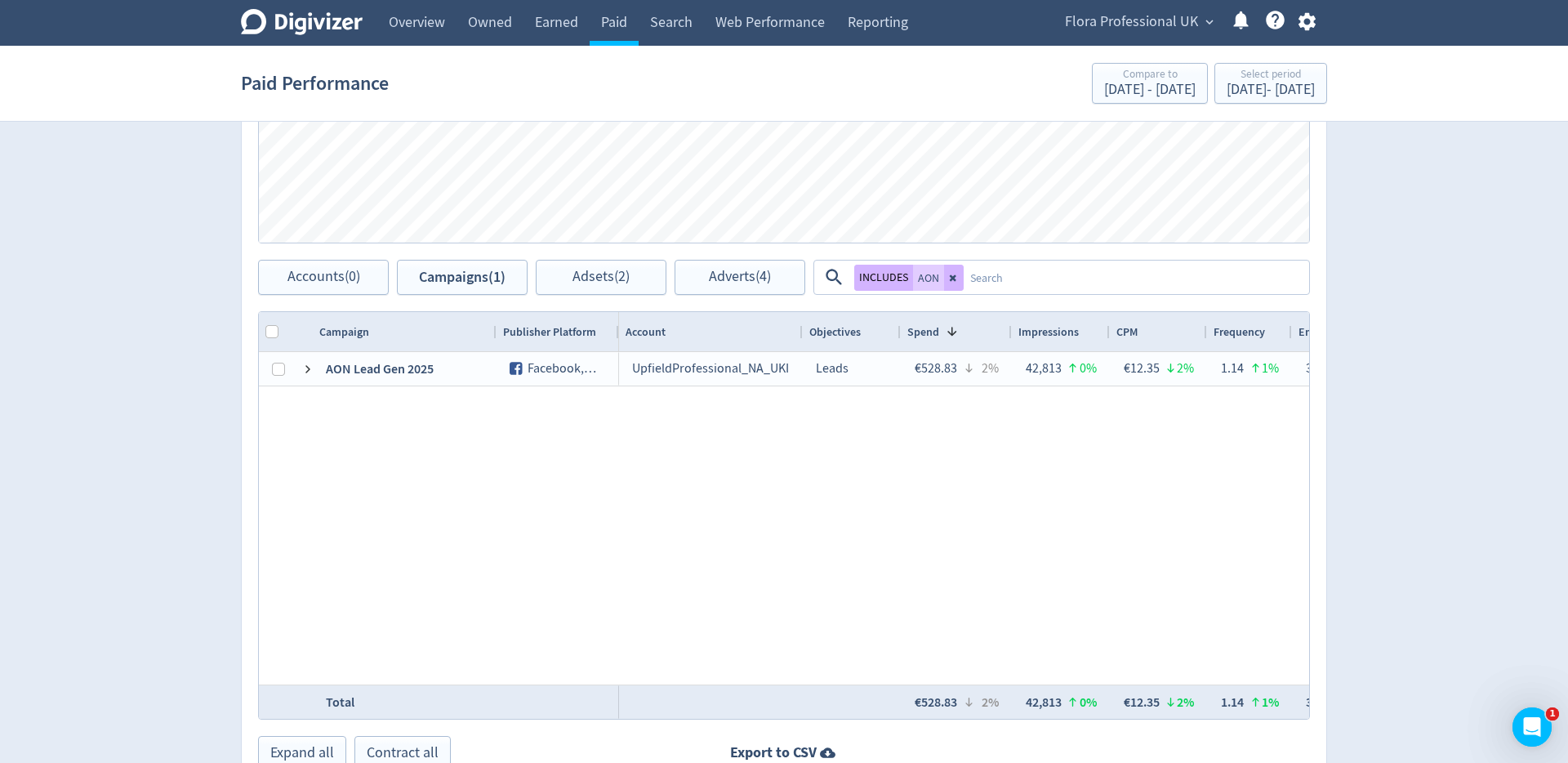
scroll to position [644, 0]
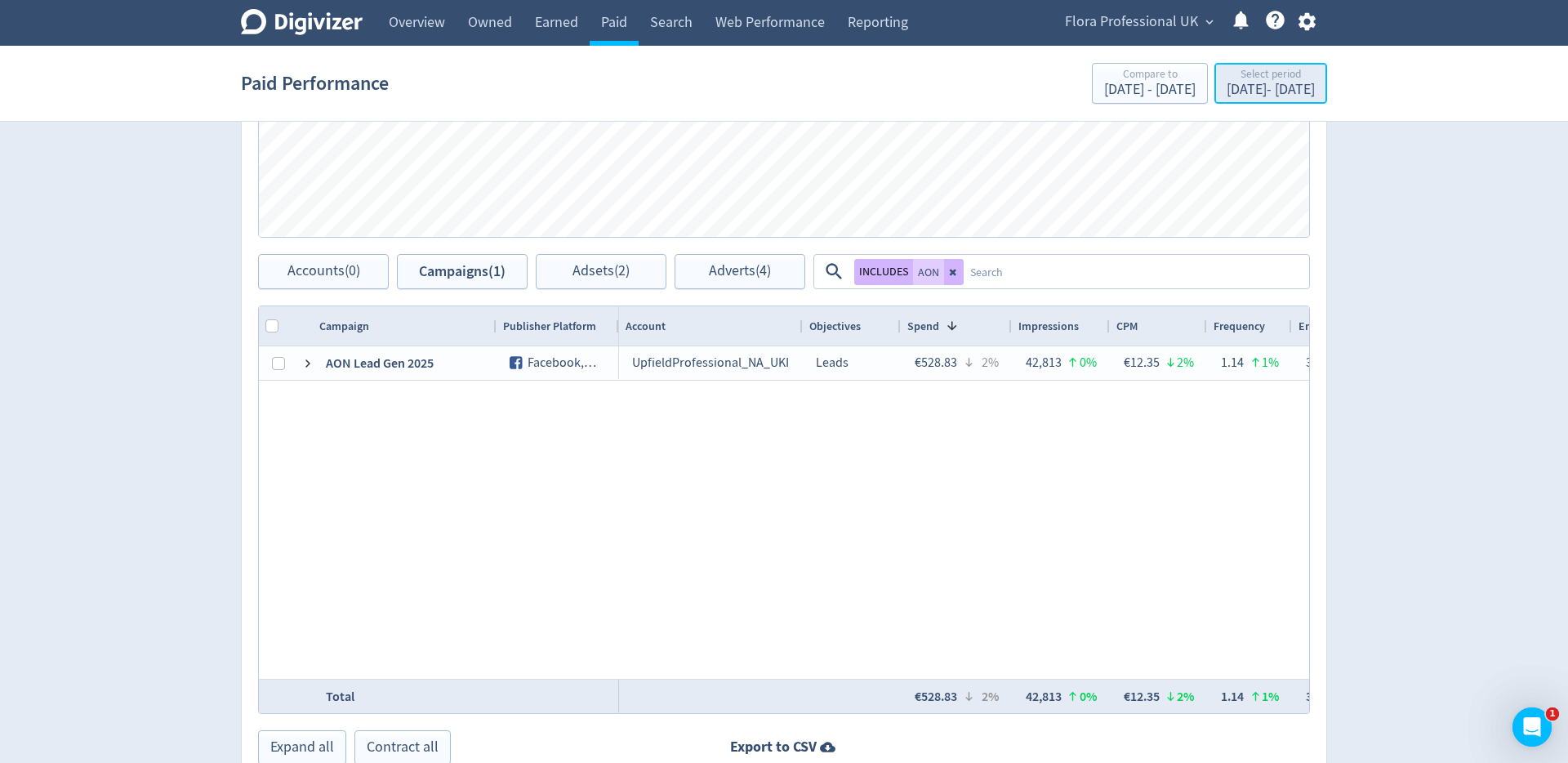
click at [1261, 70] on div "Select period" at bounding box center [1271, 75] width 89 height 14
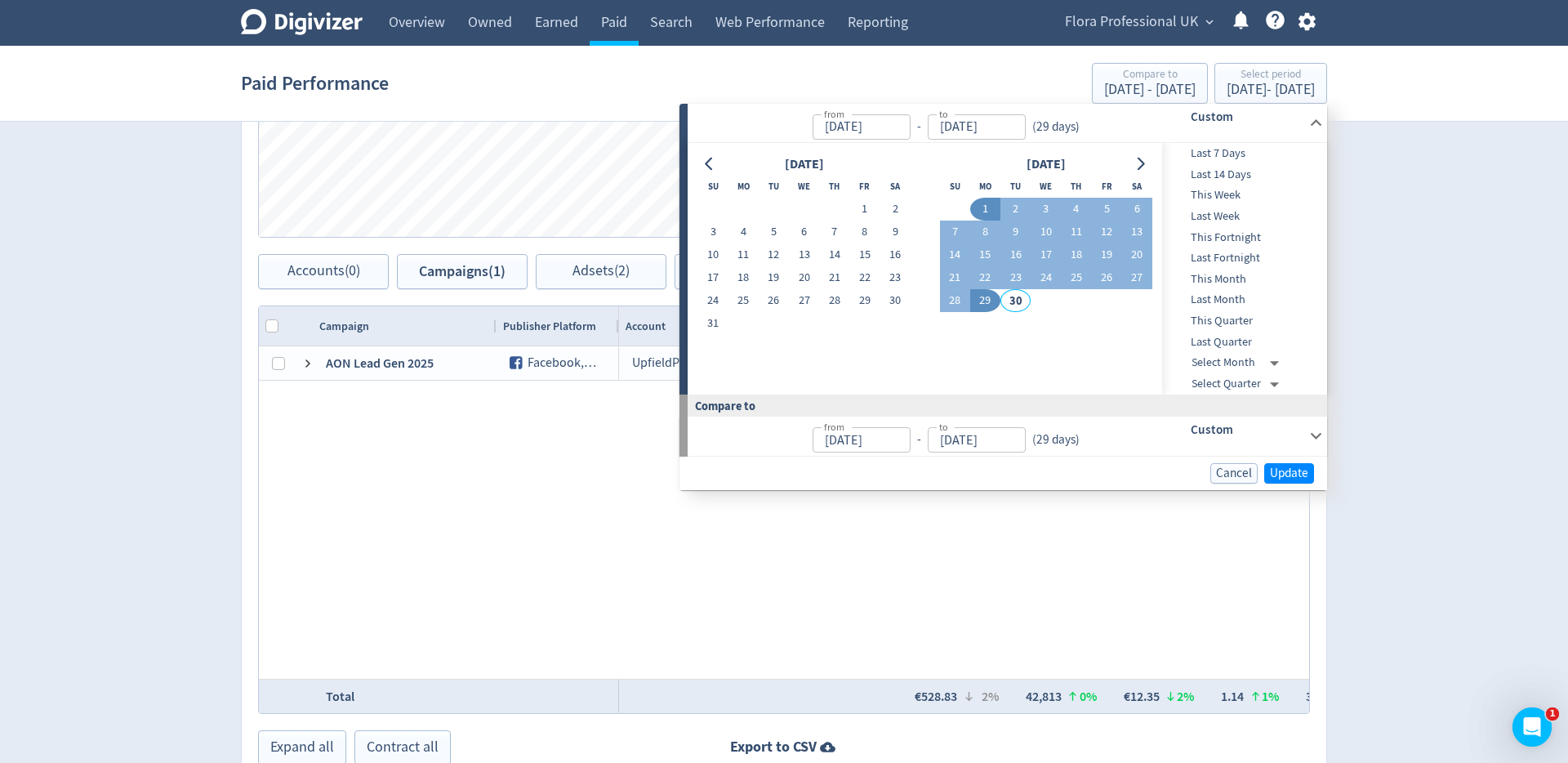
click at [1400, 545] on div "Digivizer Logo [PERSON_NAME] Logo Overview Owned Earned Paid Search Web Perform…" at bounding box center [784, 94] width 1568 height 1478
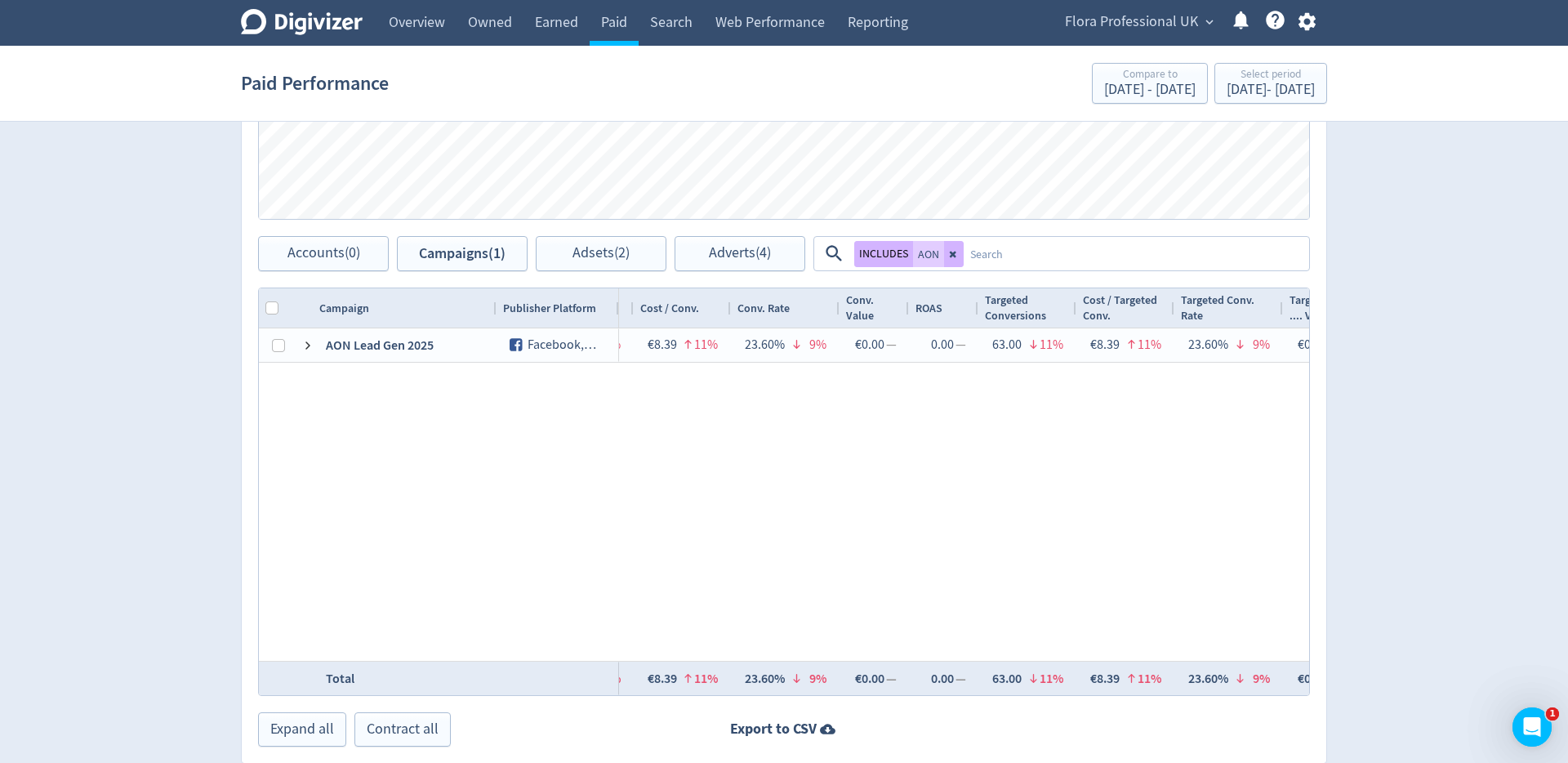
scroll to position [0, 1667]
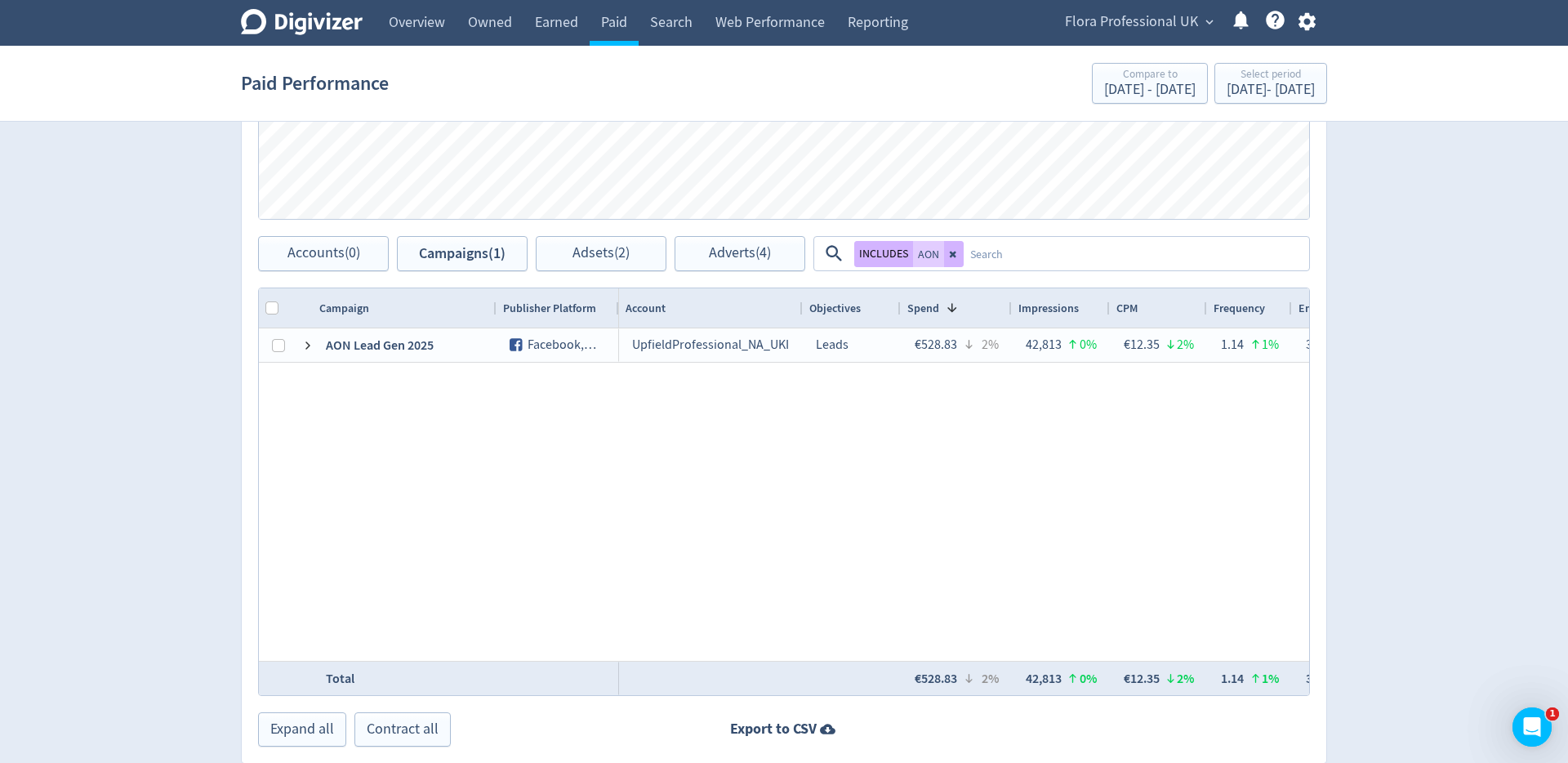
click at [867, 399] on div "UpfieldProfessional_NA_UKI Leads €528.83 2% 42,813 0% €12.35 2% 1.14 1% 330 5% …" at bounding box center [964, 494] width 691 height 333
click at [956, 252] on icon at bounding box center [954, 253] width 9 height 9
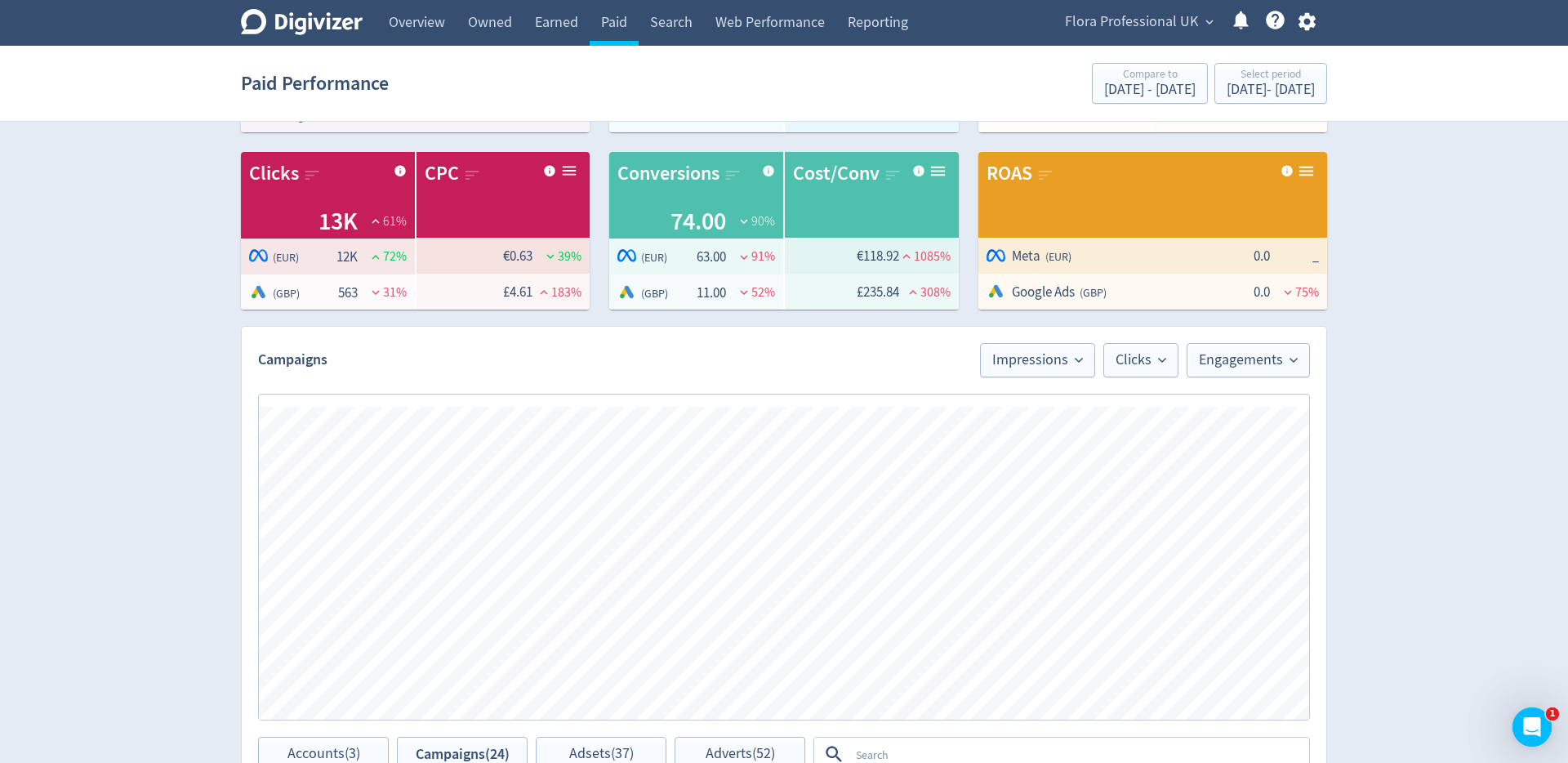
scroll to position [219, 0]
